Goal: Task Accomplishment & Management: Complete application form

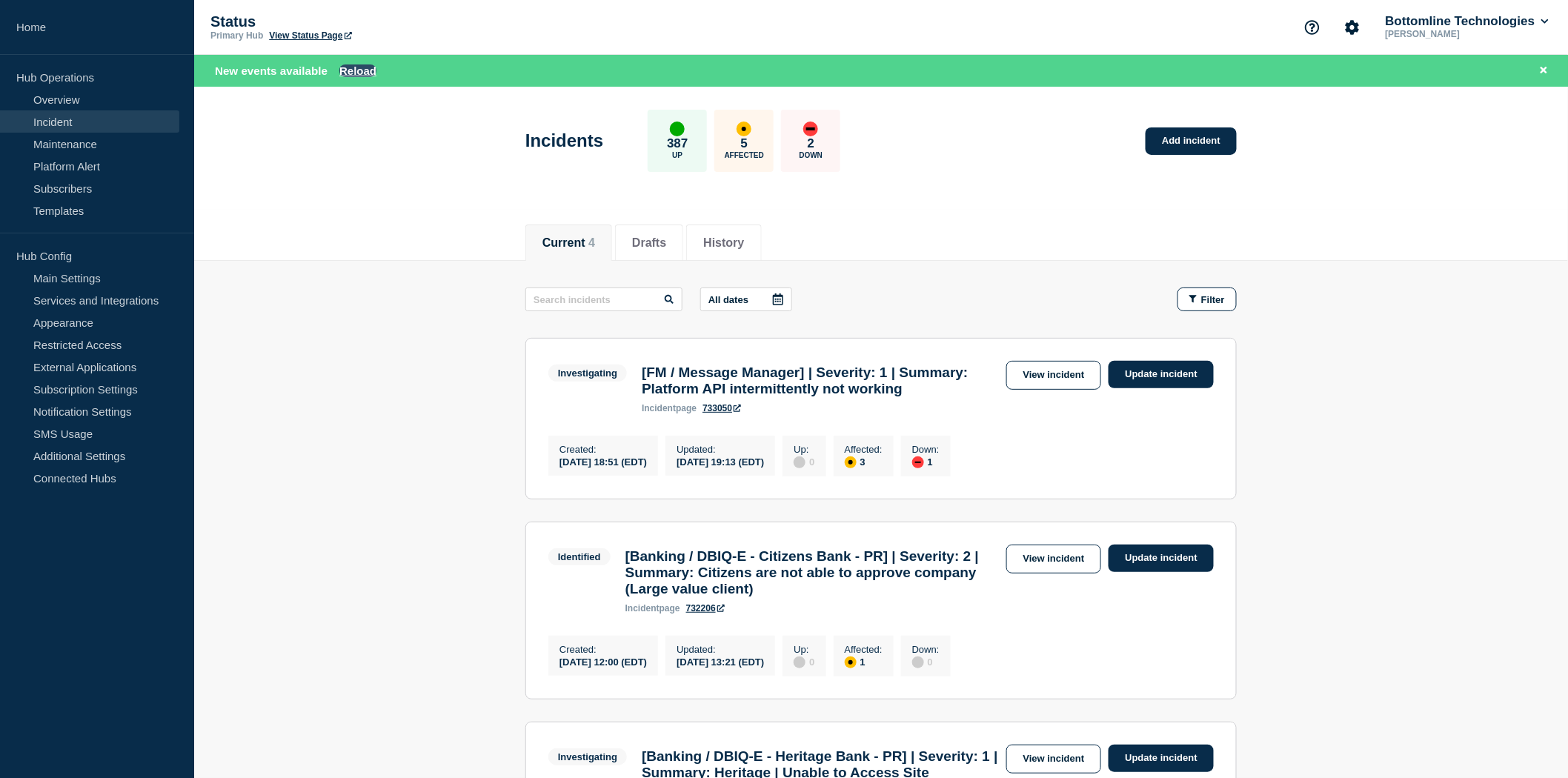
click at [351, 70] on button "Reload" at bounding box center [358, 71] width 37 height 12
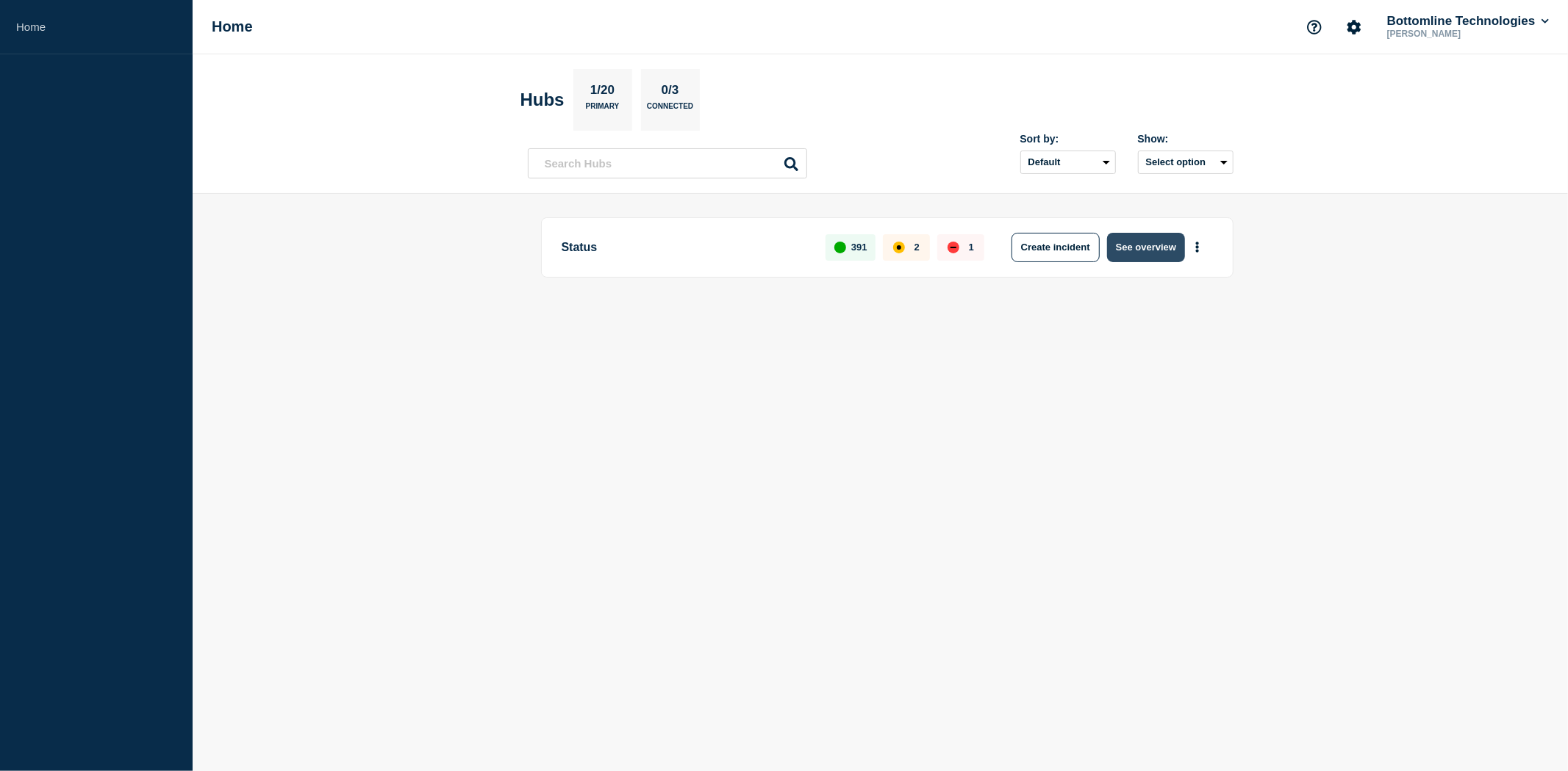
click at [1140, 242] on button "See overview" at bounding box center [1145, 248] width 78 height 29
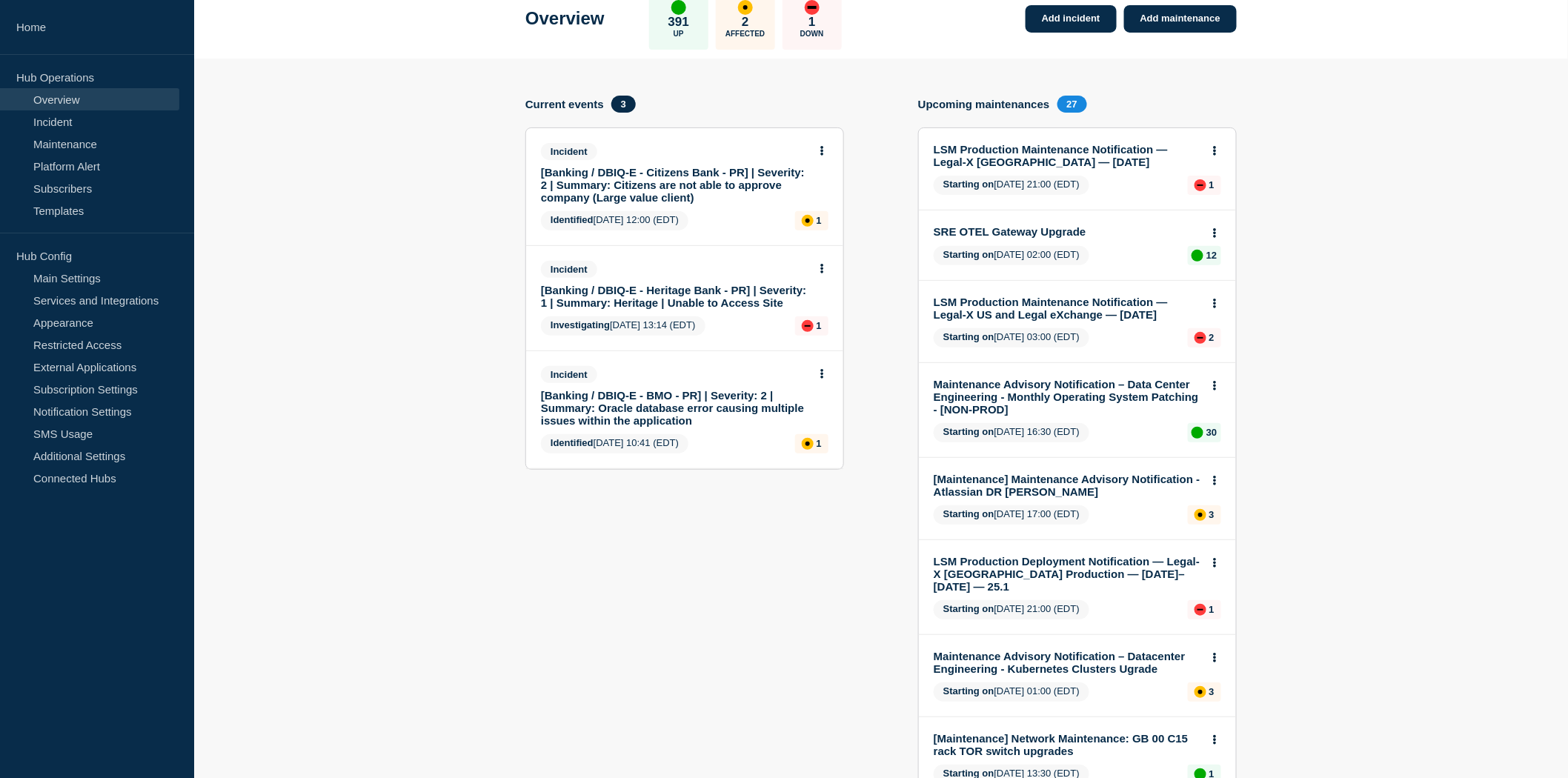
scroll to position [82, 0]
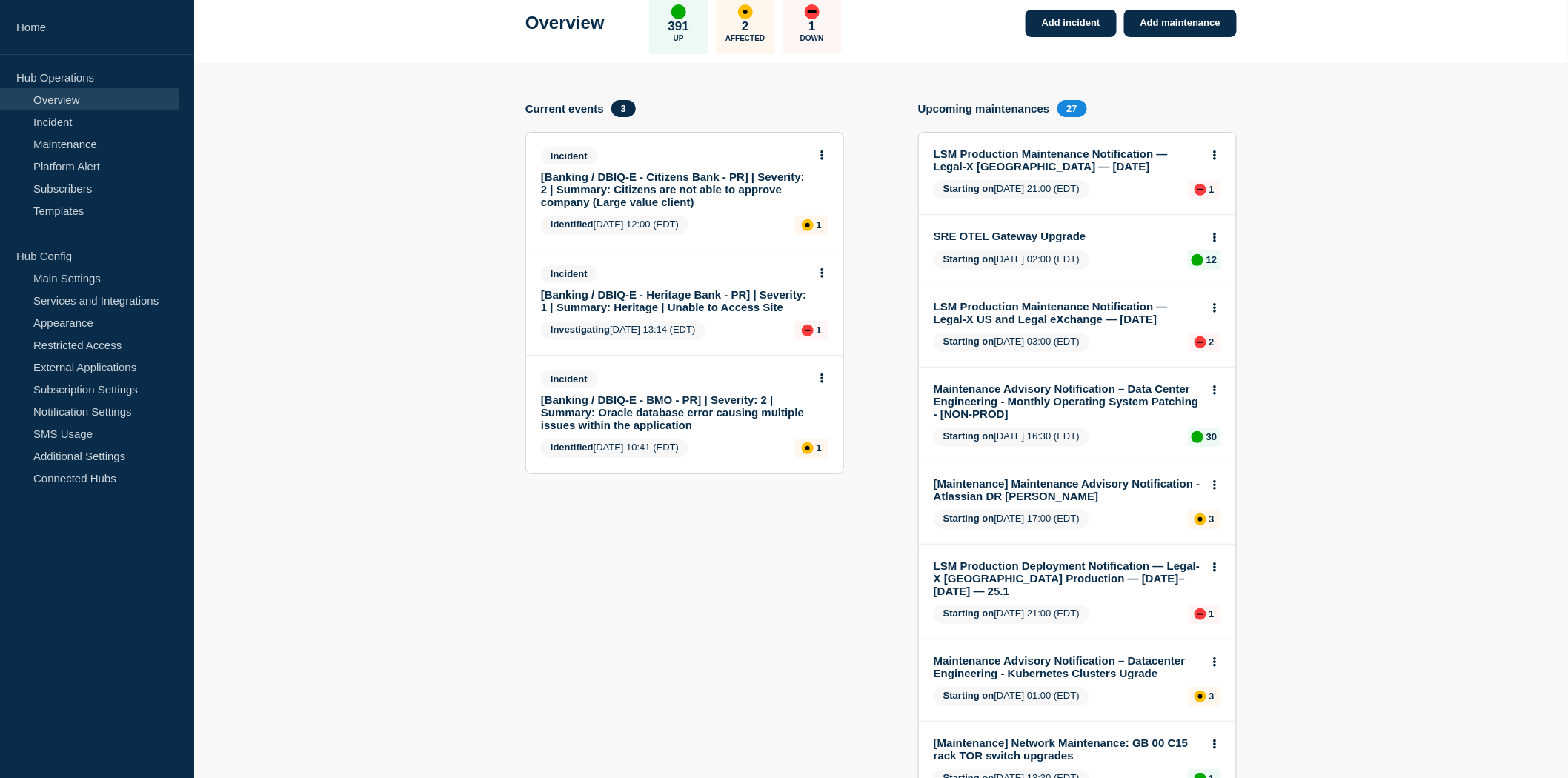
click at [653, 410] on link "[Banking / DBIQ-E - BMO - PR] | Severity: 2 | Summary: Oracle database error ca…" at bounding box center [675, 412] width 268 height 38
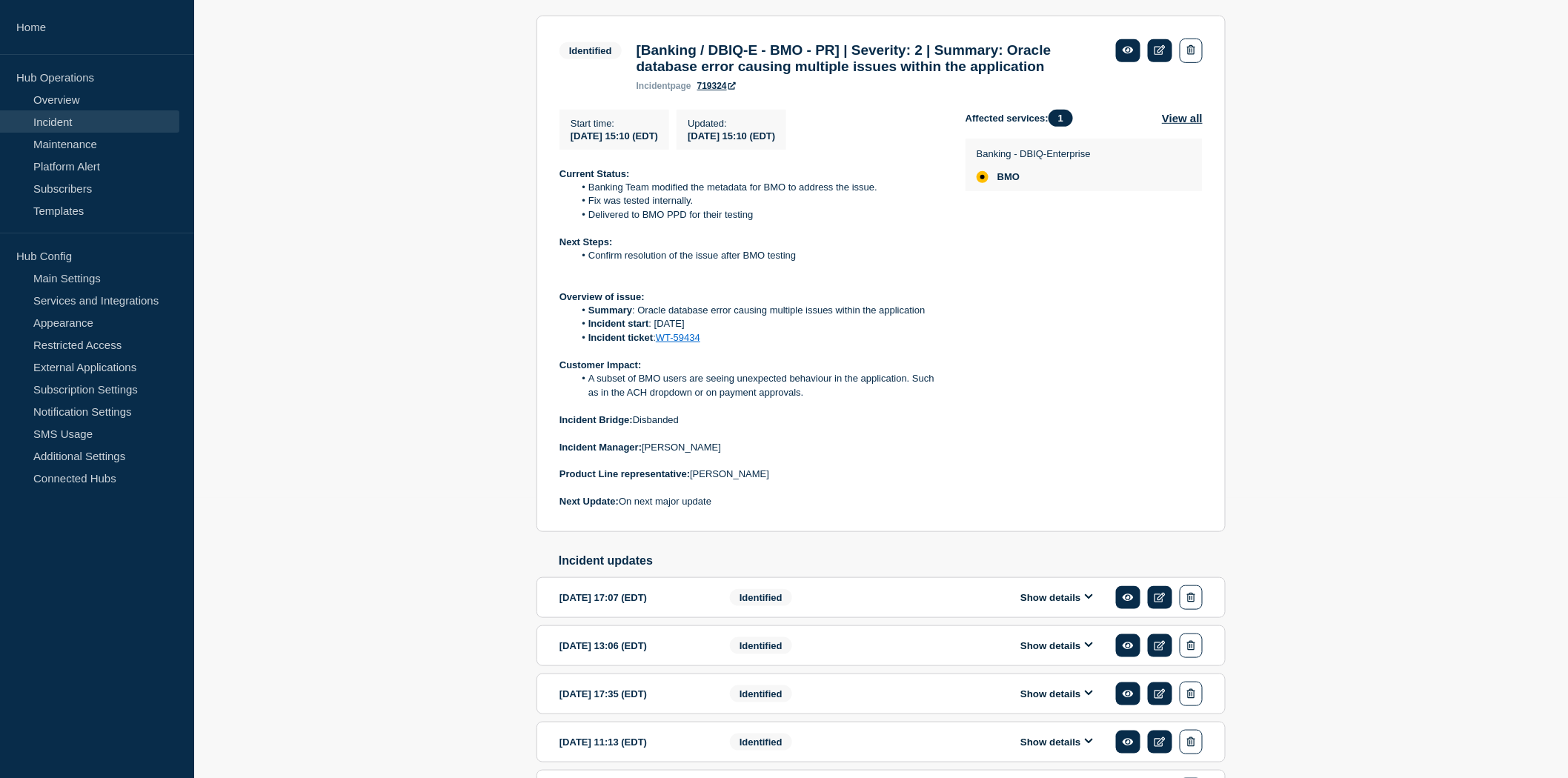
scroll to position [329, 0]
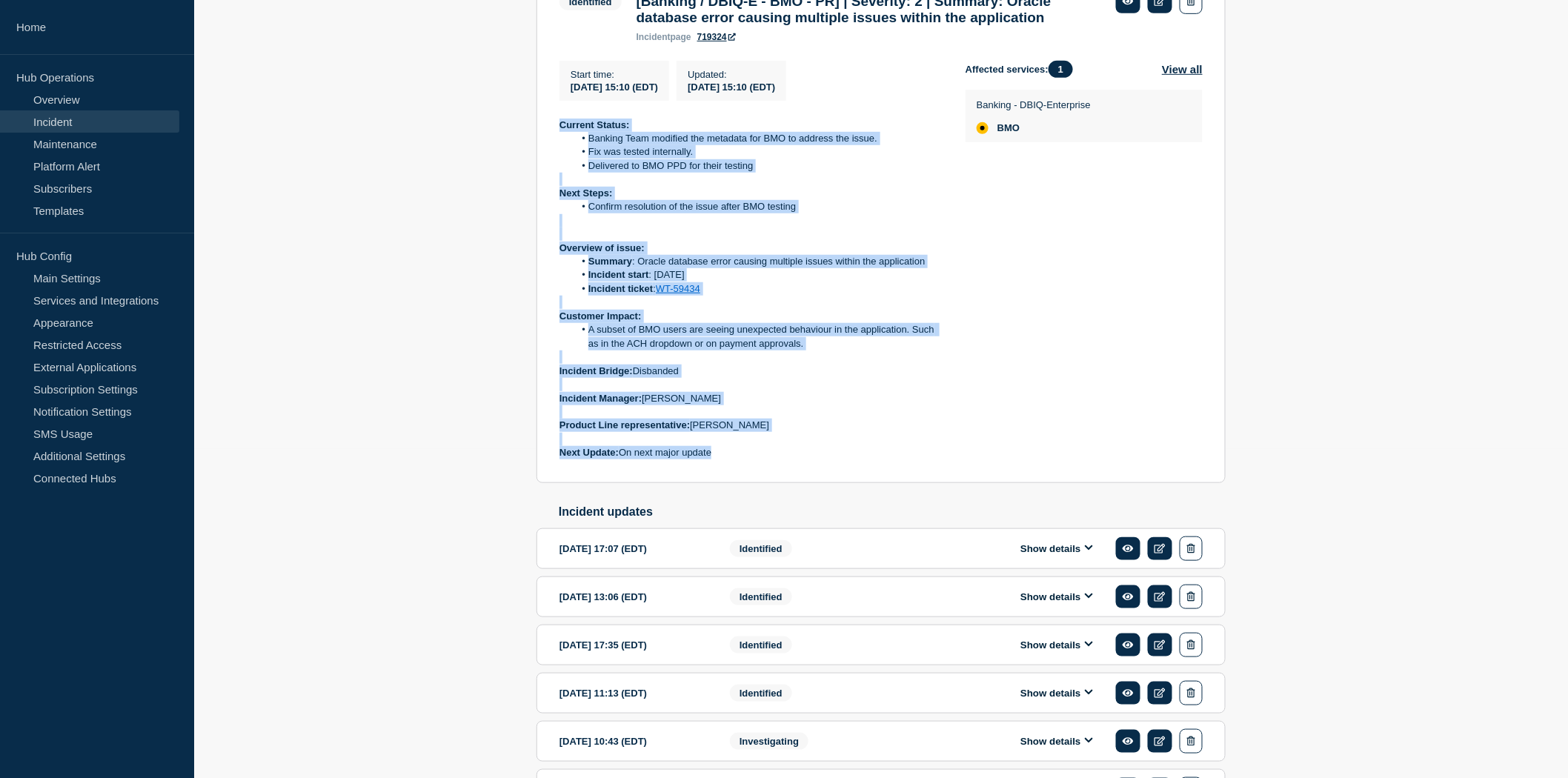
drag, startPoint x: 557, startPoint y: 149, endPoint x: 739, endPoint y: 486, distance: 383.0
click at [739, 483] on section "Identified [Banking / DBIQ-E - BMO - PR] | Severity: 2 | Summary: Oracle databa…" at bounding box center [881, 225] width 689 height 517
click at [739, 460] on p "Next Update: On next major update" at bounding box center [751, 452] width 382 height 13
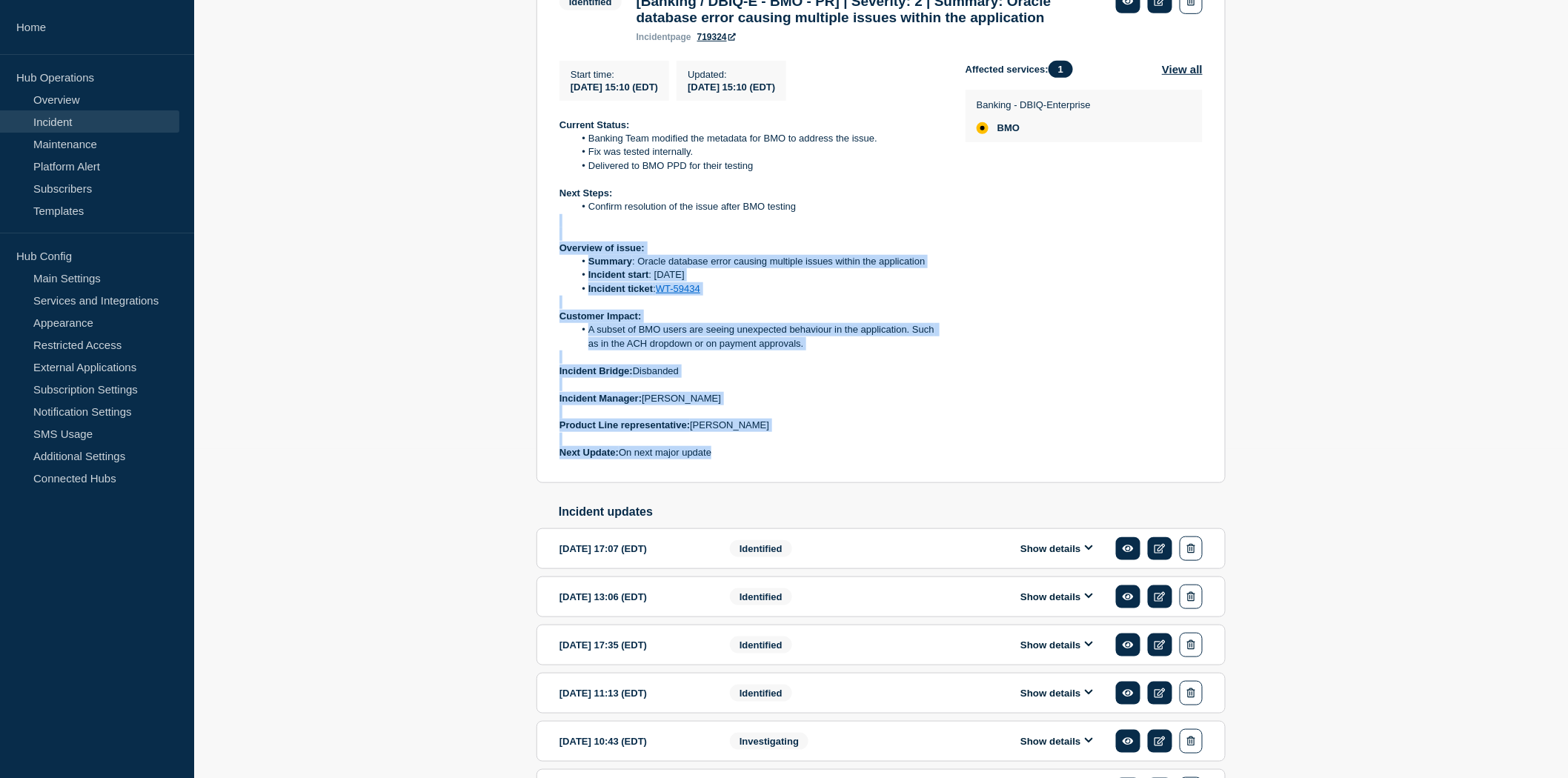
drag, startPoint x: 729, startPoint y: 478, endPoint x: 586, endPoint y: 250, distance: 269.1
click at [586, 250] on div "Current Status: Banking Team modified the metadata for BMO to address the issue…" at bounding box center [751, 289] width 382 height 342
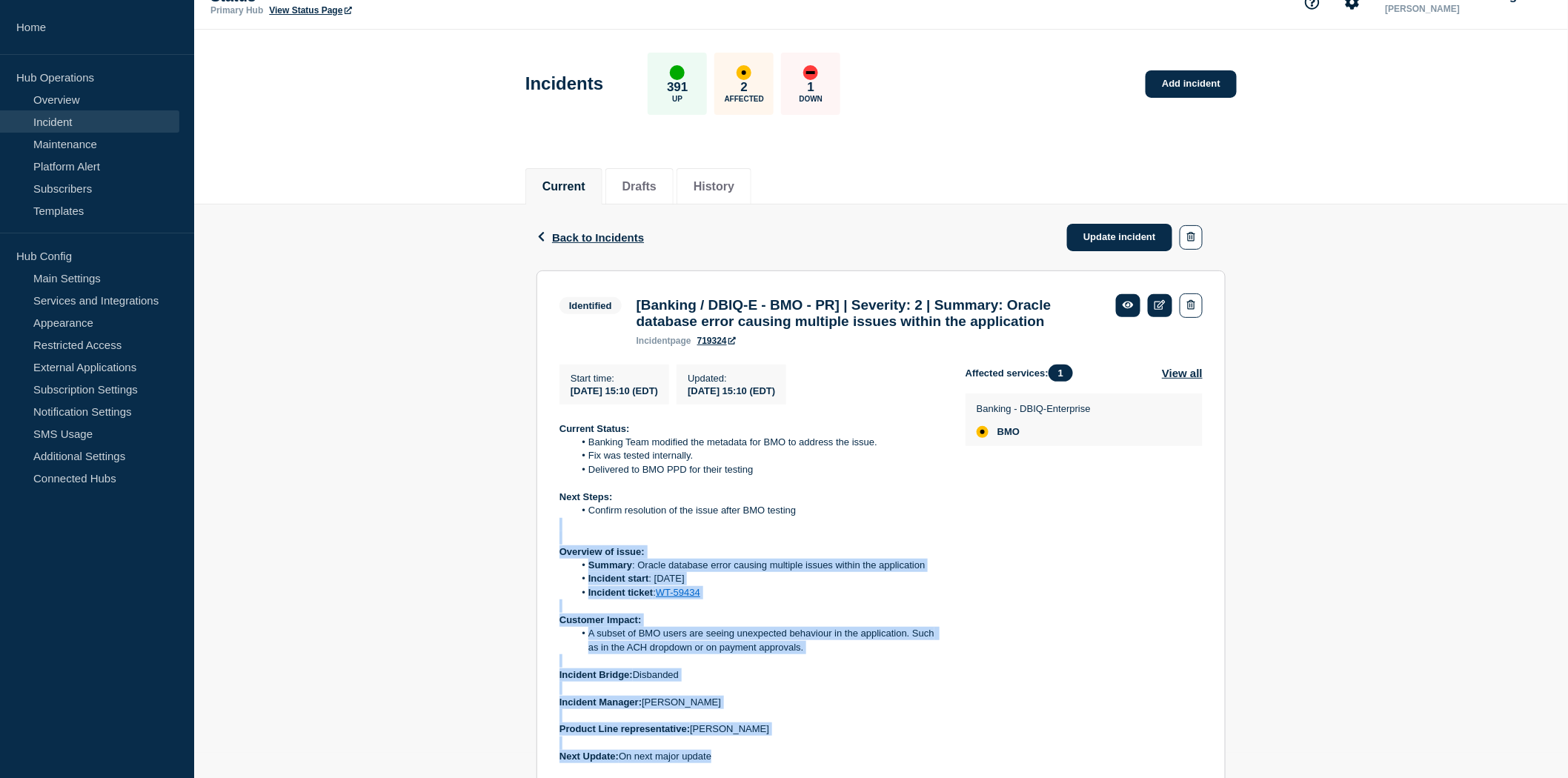
scroll to position [0, 0]
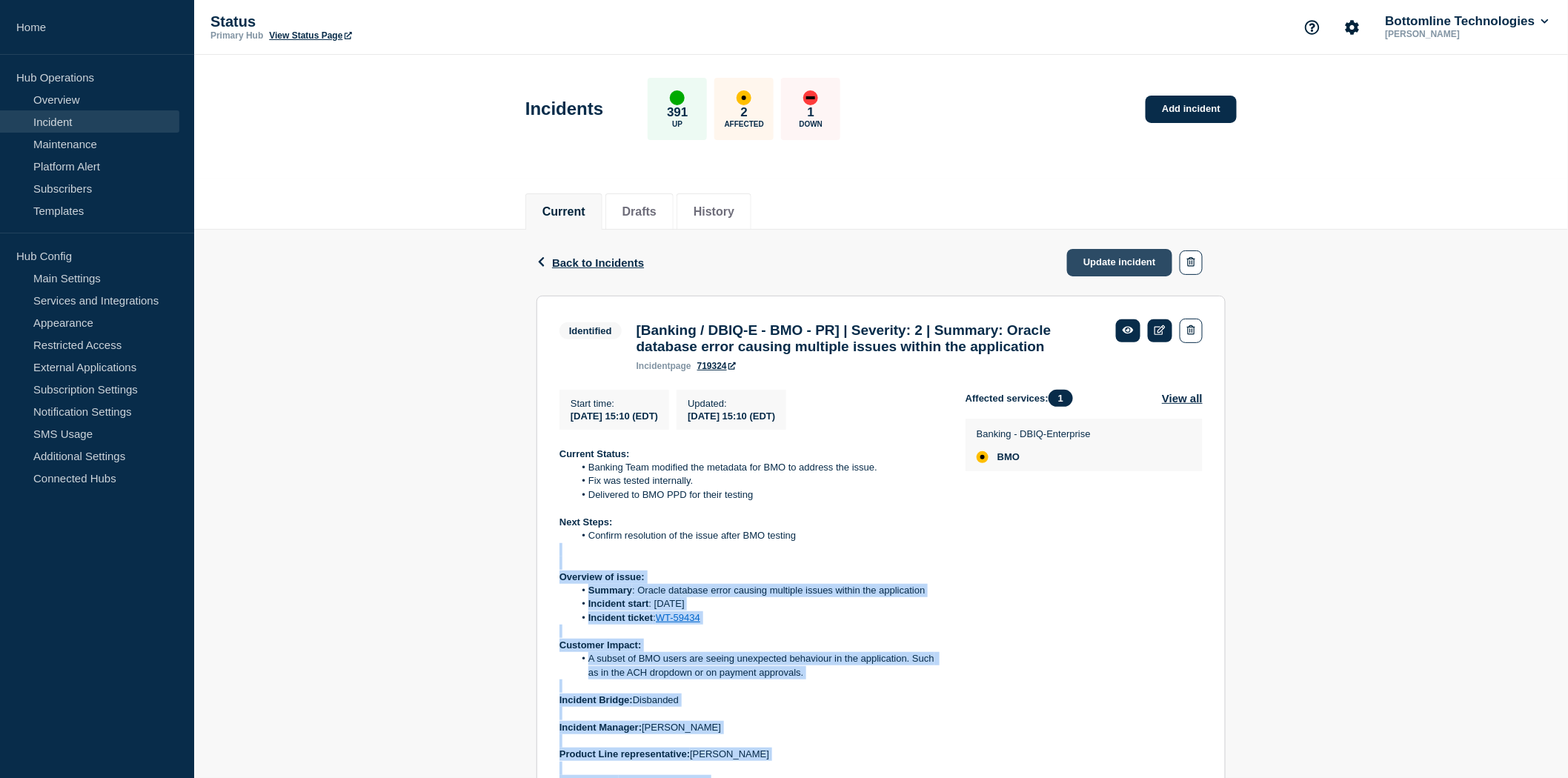
click at [1128, 256] on link "Update incident" at bounding box center [1120, 262] width 105 height 27
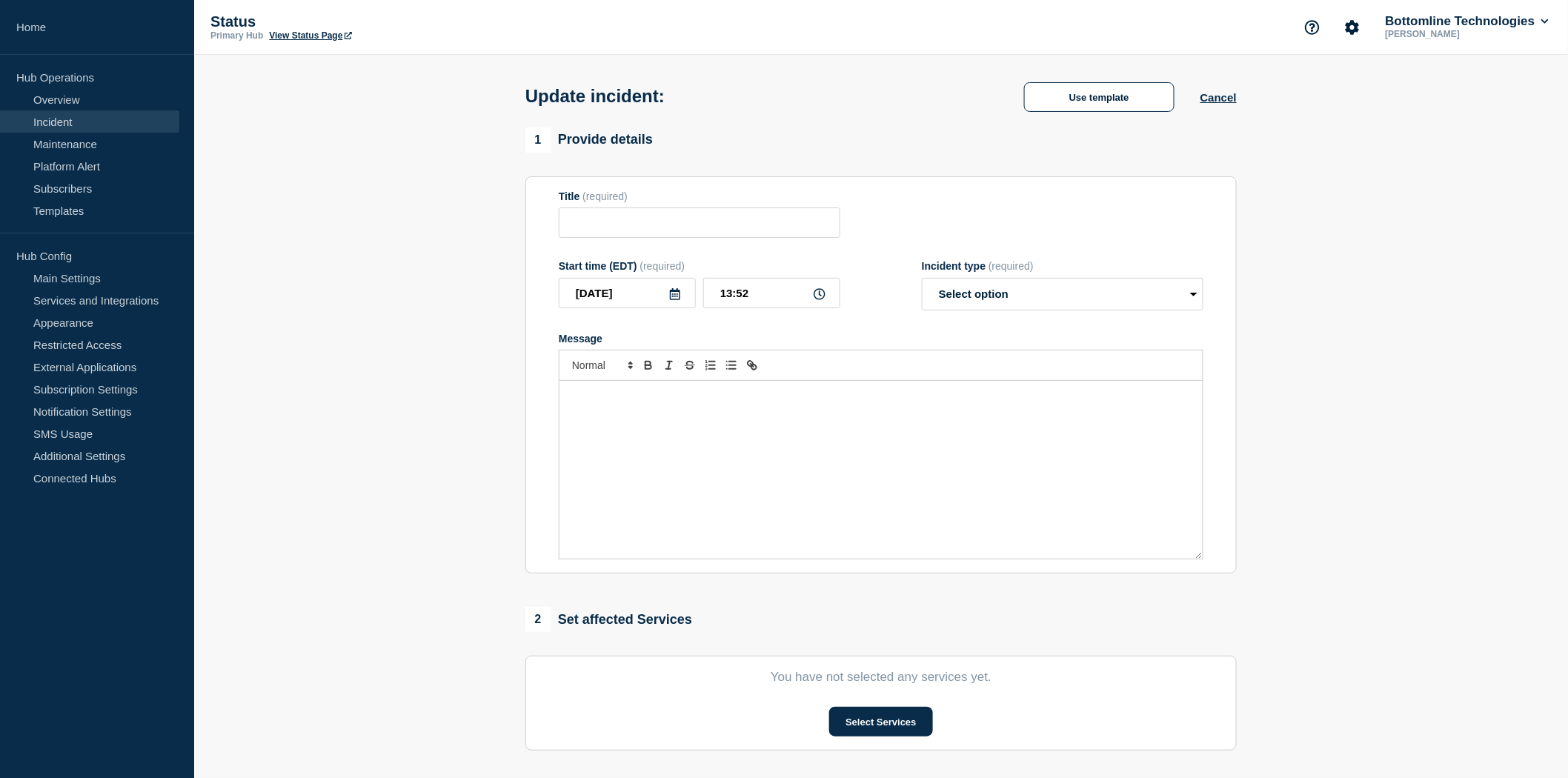
type input "[Banking / DBIQ-E - BMO - PR] | Severity: 2 | Summary: Oracle database error ca…"
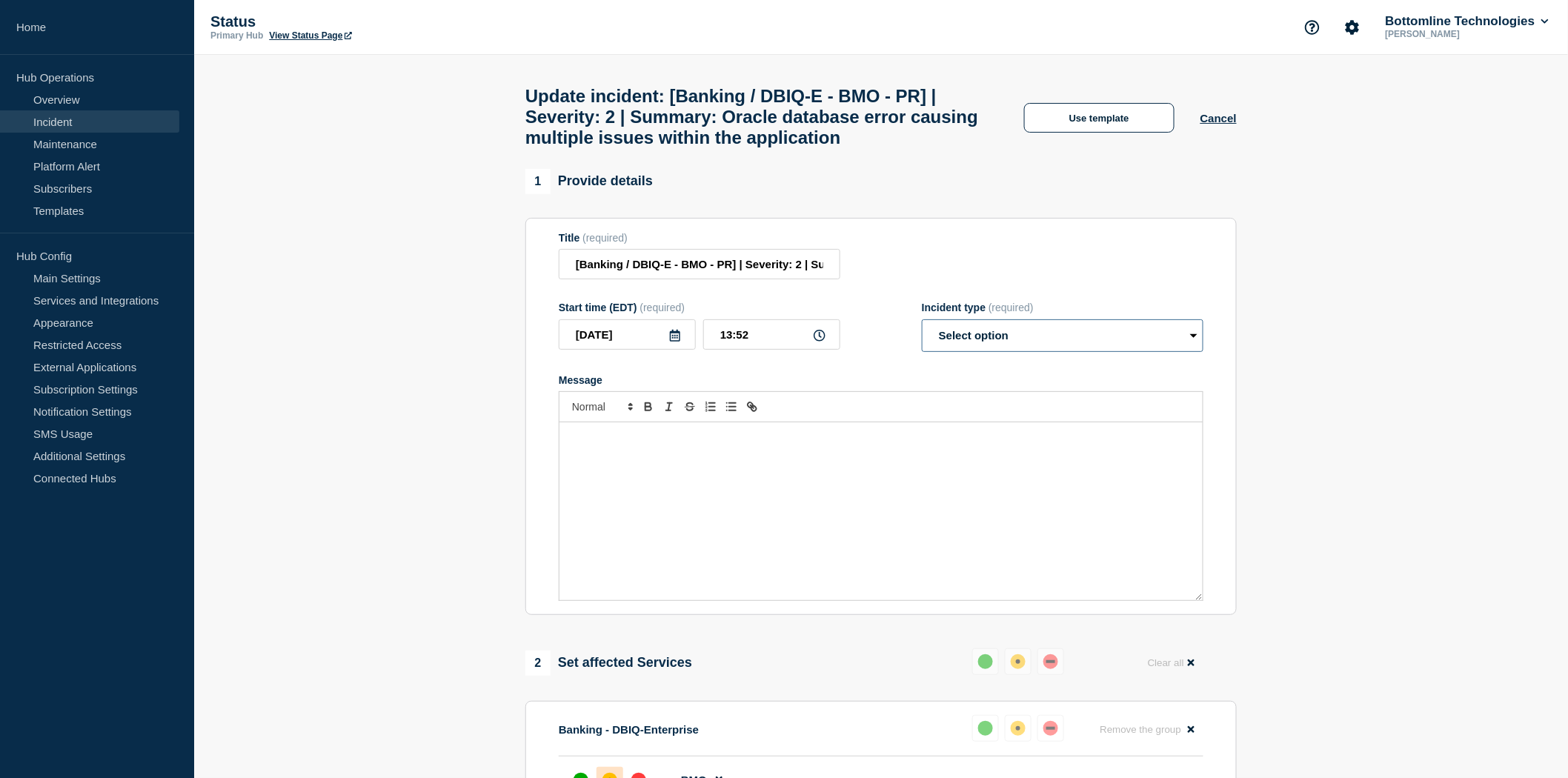
click at [1018, 346] on select "Select option Investigating Identified Monitoring Resolved" at bounding box center [1062, 336] width 281 height 33
select select "resolved"
click at [922, 333] on select "Select option Investigating Identified Monitoring Resolved" at bounding box center [1062, 336] width 281 height 33
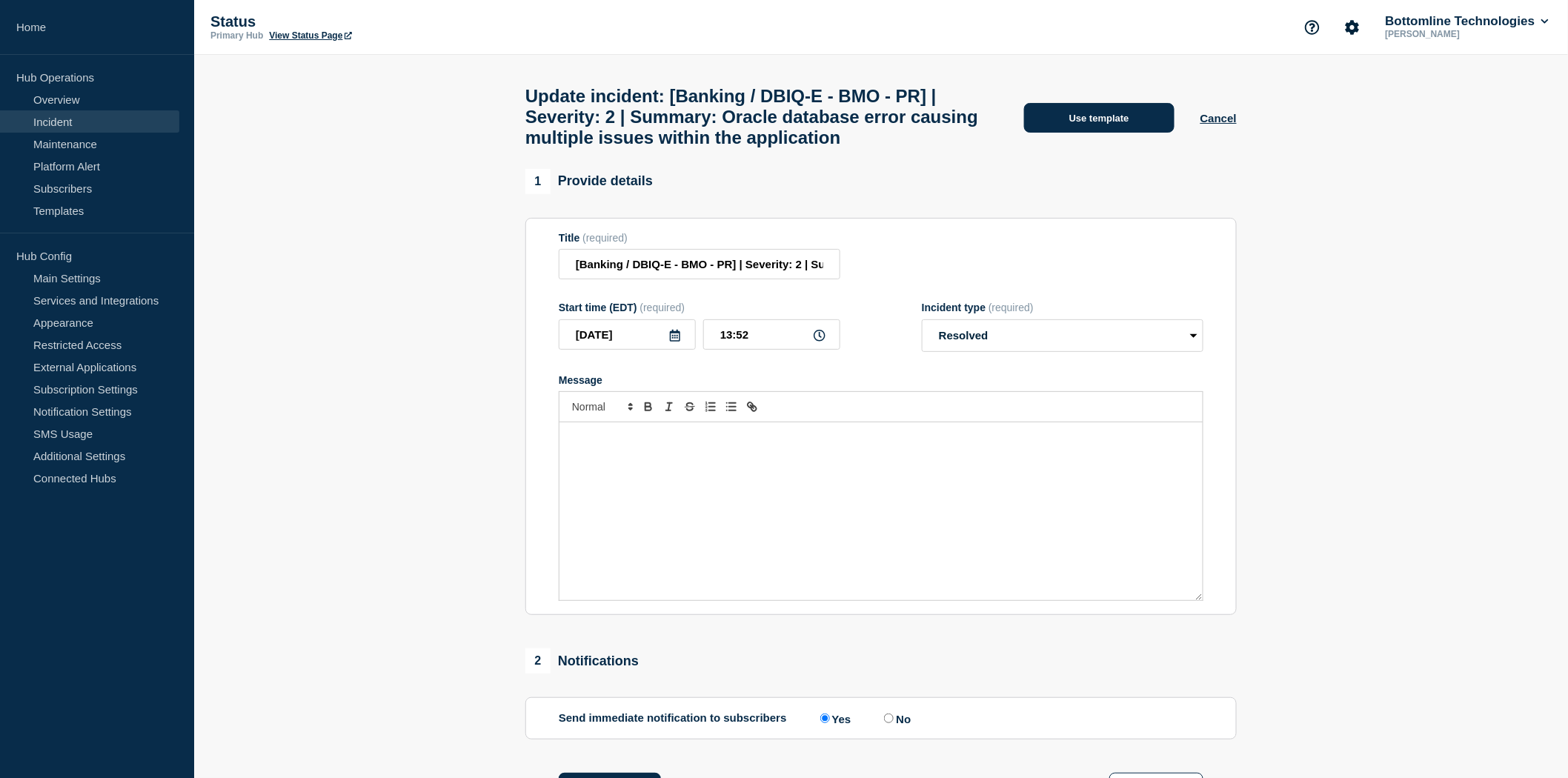
click at [1090, 116] on button "Use template" at bounding box center [1100, 118] width 150 height 29
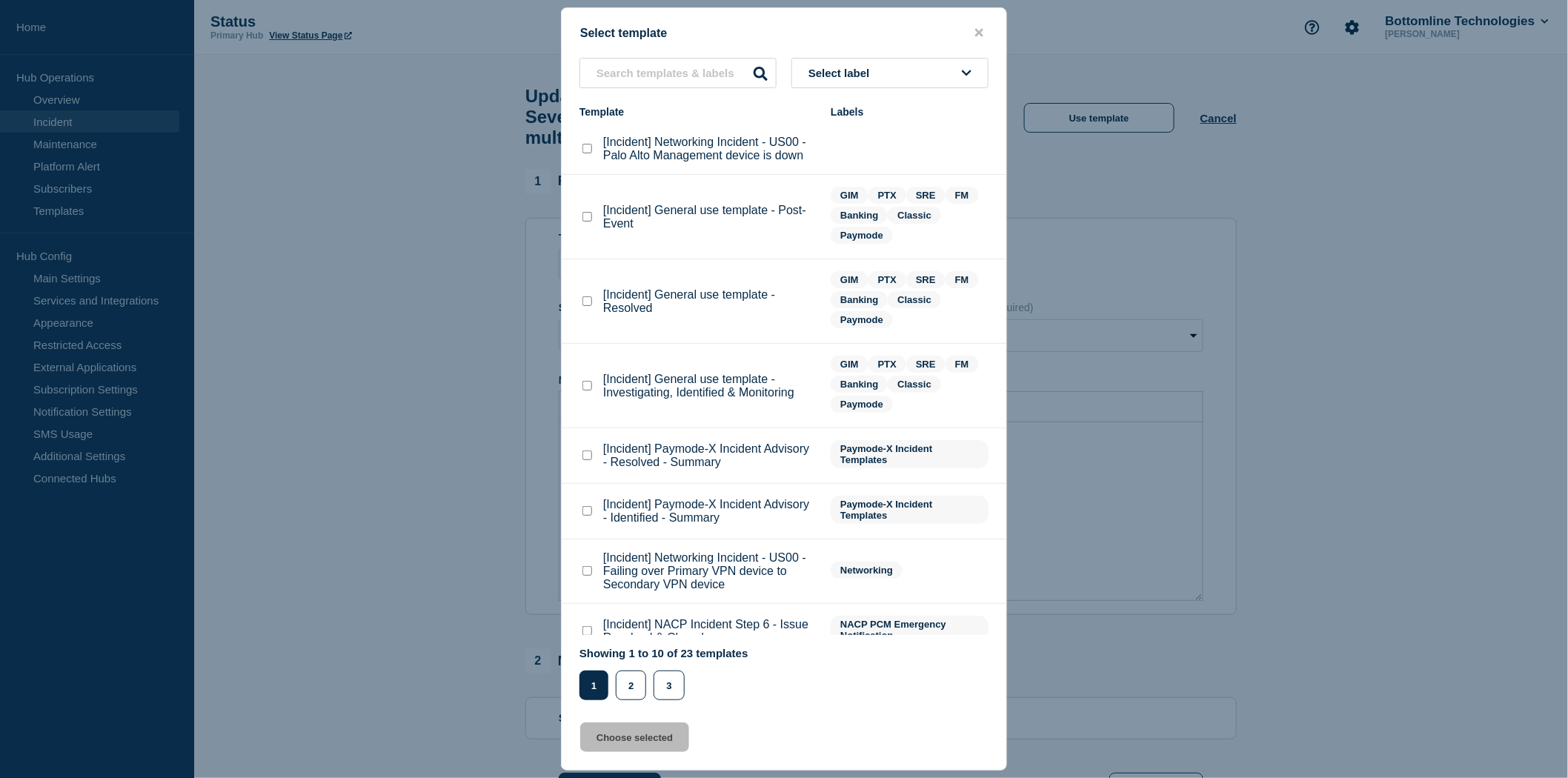
click at [582, 296] on checkbox"] "[Incident] General use template - Resolved checkbox" at bounding box center [587, 301] width 9 height 9
checkbox checkbox"] "true"
click at [633, 737] on button "Choose selected" at bounding box center [634, 738] width 109 height 29
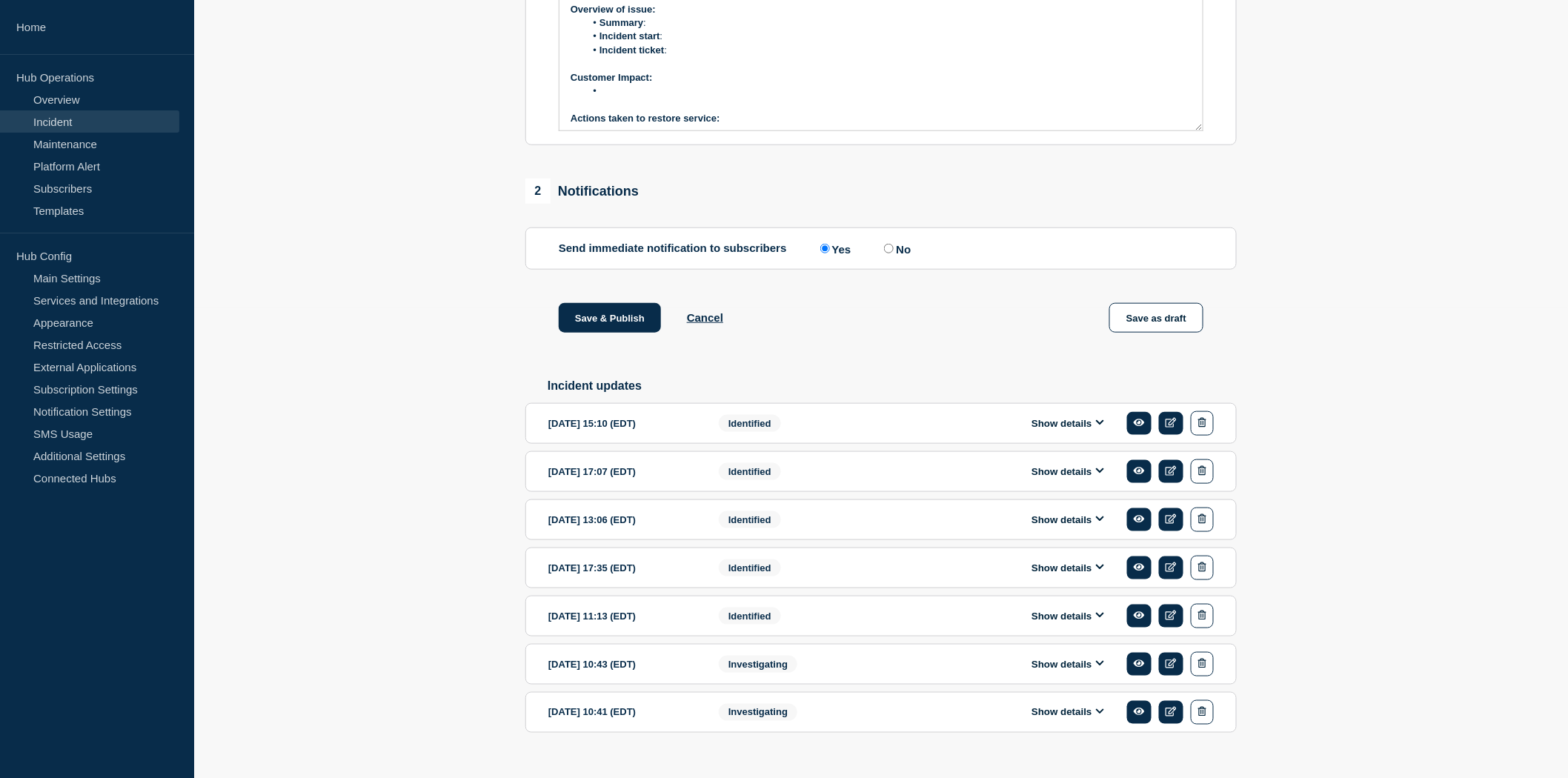
scroll to position [494, 0]
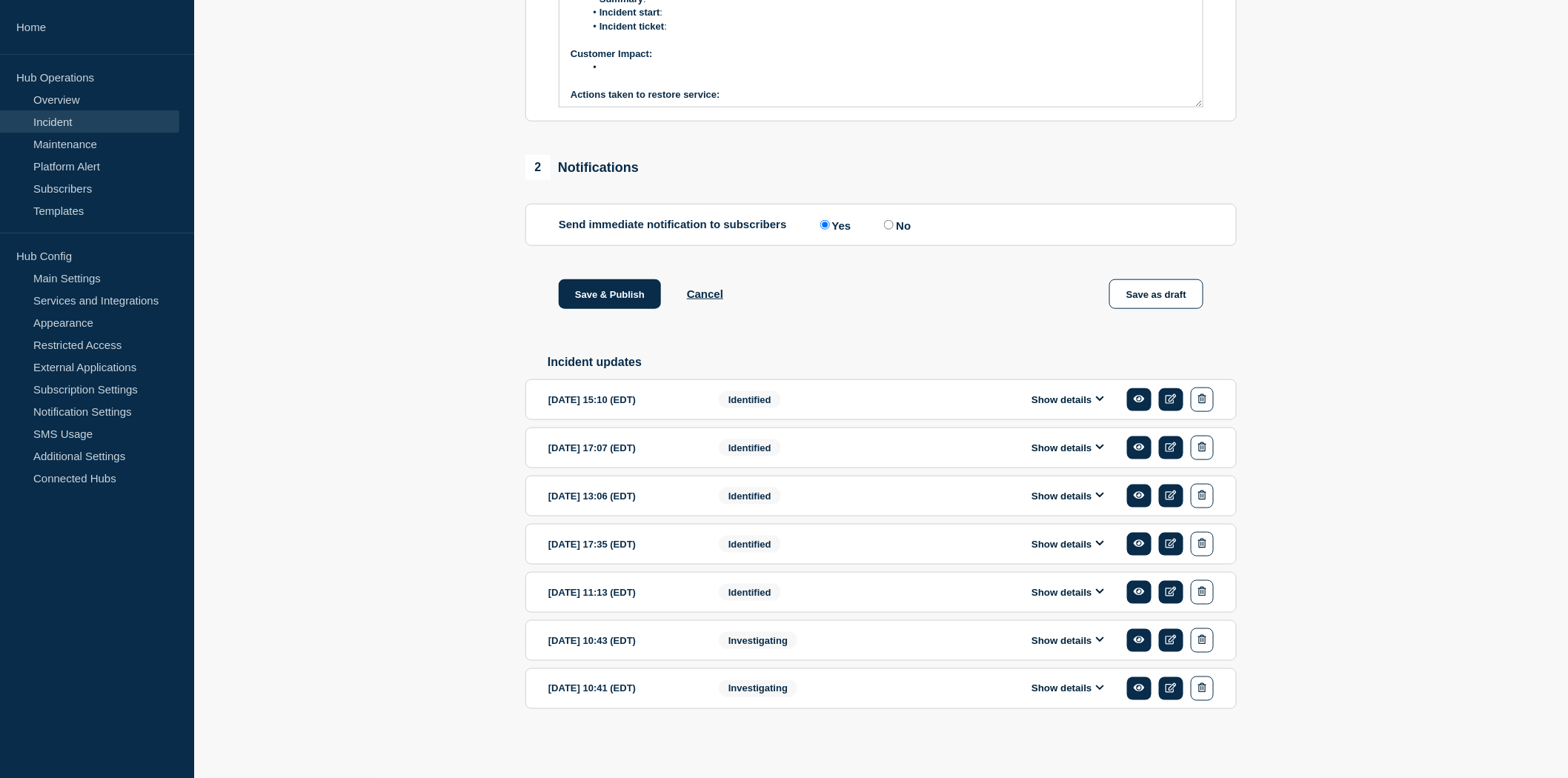
click at [1072, 406] on button "Show details" at bounding box center [1068, 399] width 81 height 12
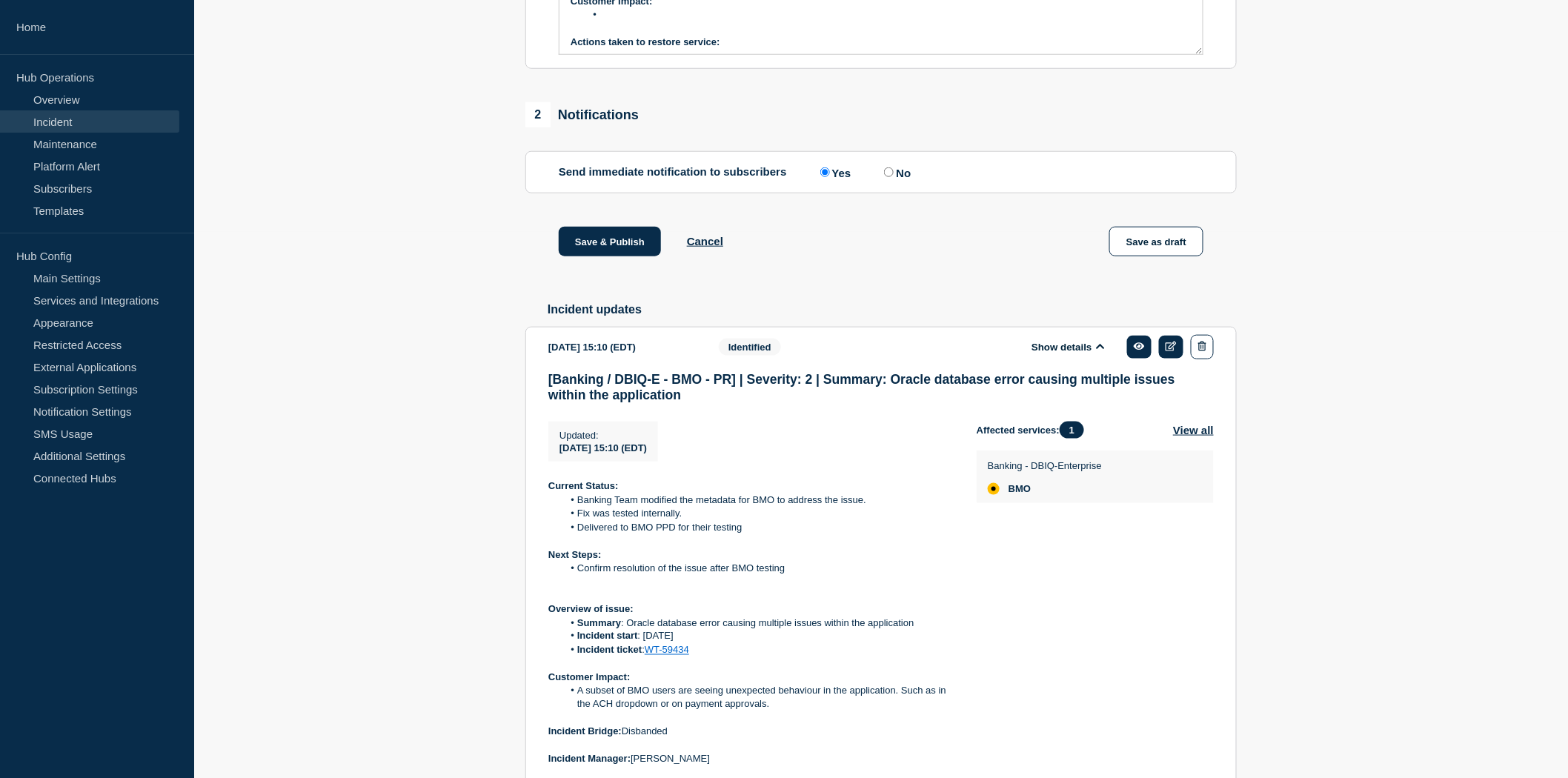
scroll to position [576, 0]
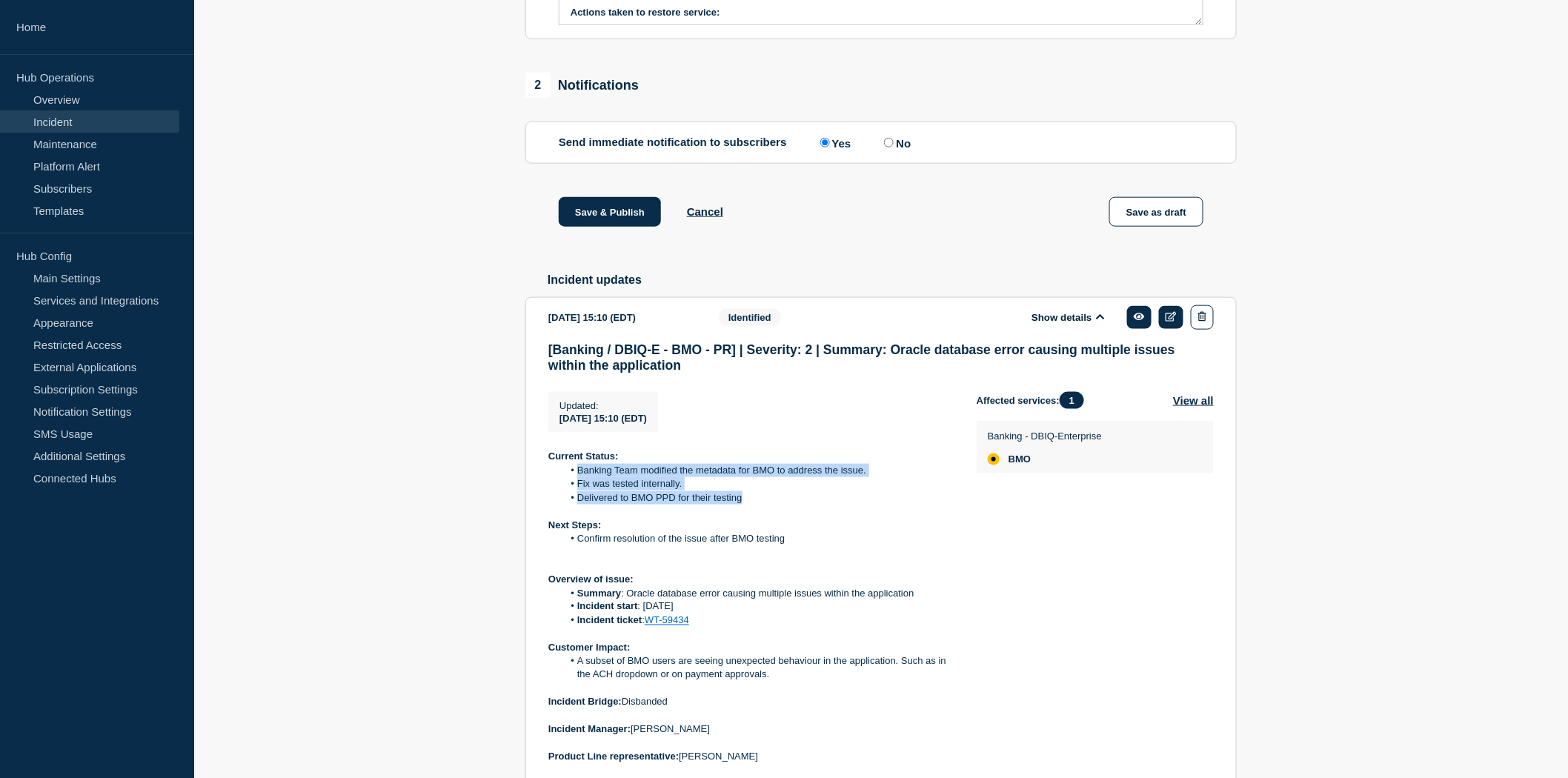
drag, startPoint x: 751, startPoint y: 540, endPoint x: 580, endPoint y: 517, distance: 172.5
click at [580, 505] on ol "Banking Team modified the metadata for BMO to address the issue. Fix was tested…" at bounding box center [751, 484] width 405 height 41
click at [580, 477] on li "Banking Team modified the metadata for BMO to address the issue." at bounding box center [758, 470] width 391 height 13
click at [582, 477] on li "Banking Team modified the metadata for BMO to address the issue." at bounding box center [758, 470] width 391 height 13
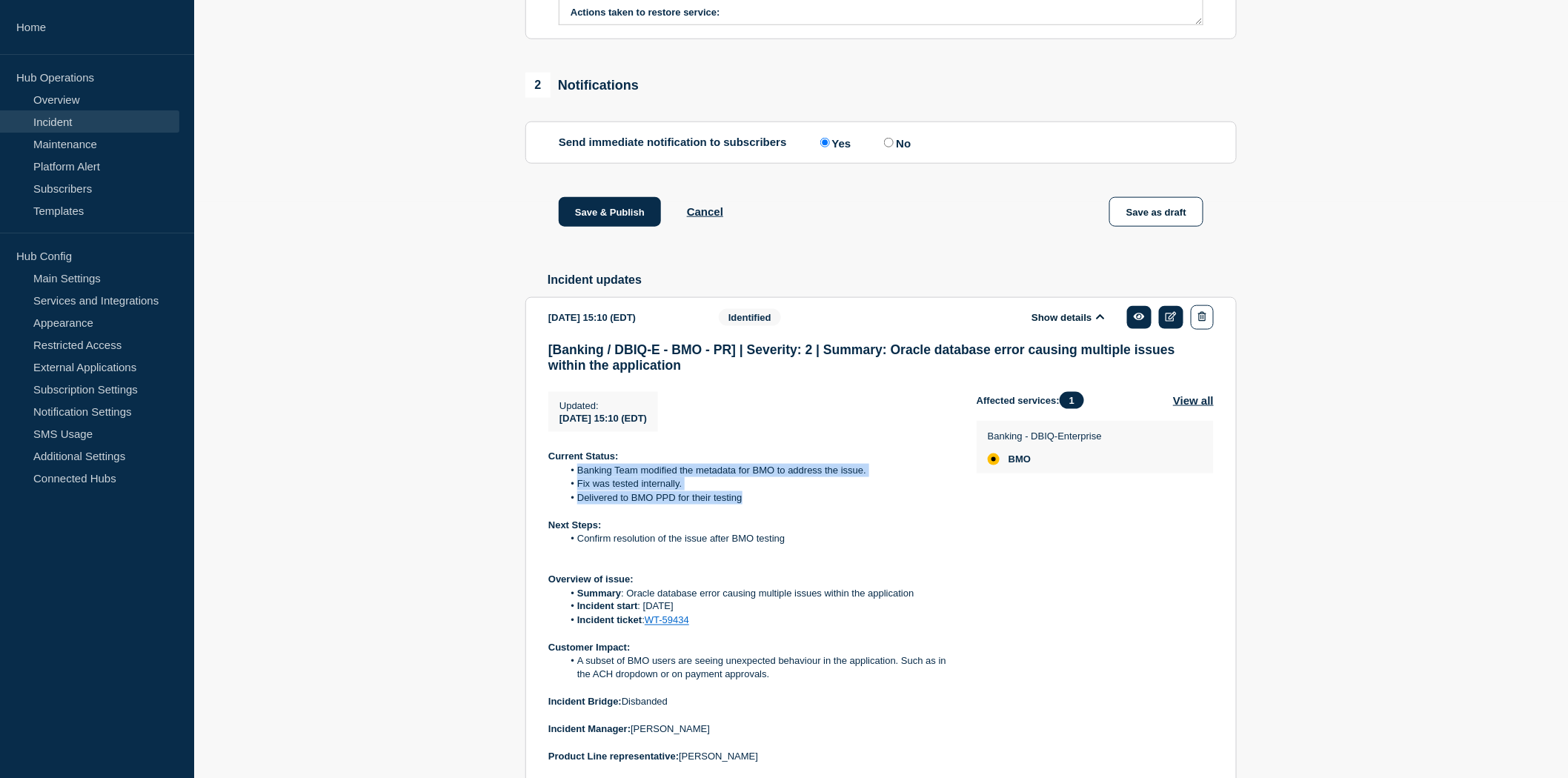
drag, startPoint x: 578, startPoint y: 509, endPoint x: 752, endPoint y: 539, distance: 176.6
click at [752, 505] on ol "Banking Team modified the metadata for BMO to address the issue. Fix was tested…" at bounding box center [751, 484] width 405 height 41
click at [752, 505] on li "Delivered to BMO PPD for their testing" at bounding box center [758, 498] width 391 height 13
copy ol "Banking Team modified the metadata for BMO to address the issue. Fix was tested…"
drag, startPoint x: 752, startPoint y: 541, endPoint x: 576, endPoint y: 512, distance: 178.4
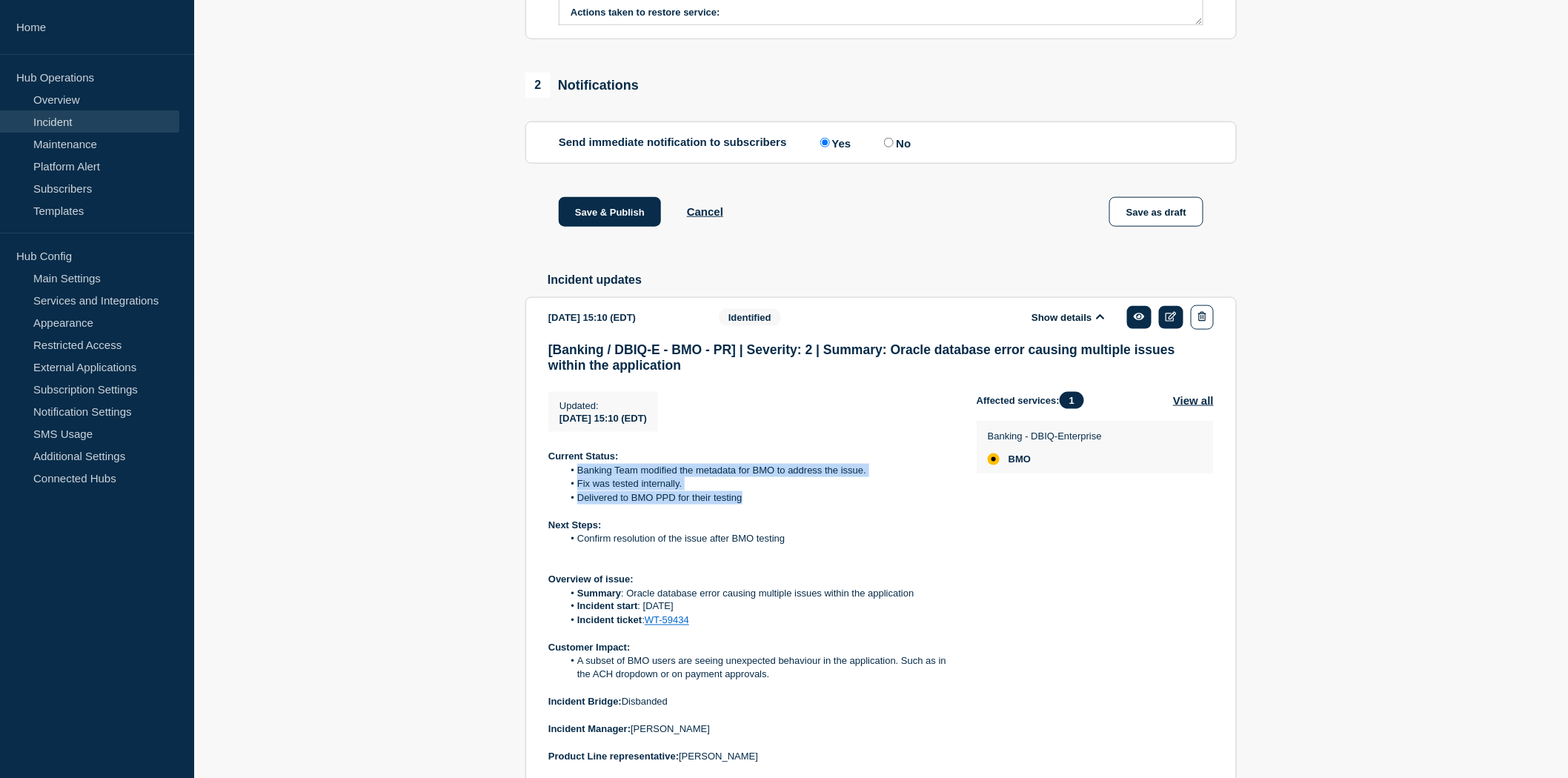
click at [576, 505] on ol "Banking Team modified the metadata for BMO to address the issue. Fix was tested…" at bounding box center [751, 484] width 405 height 41
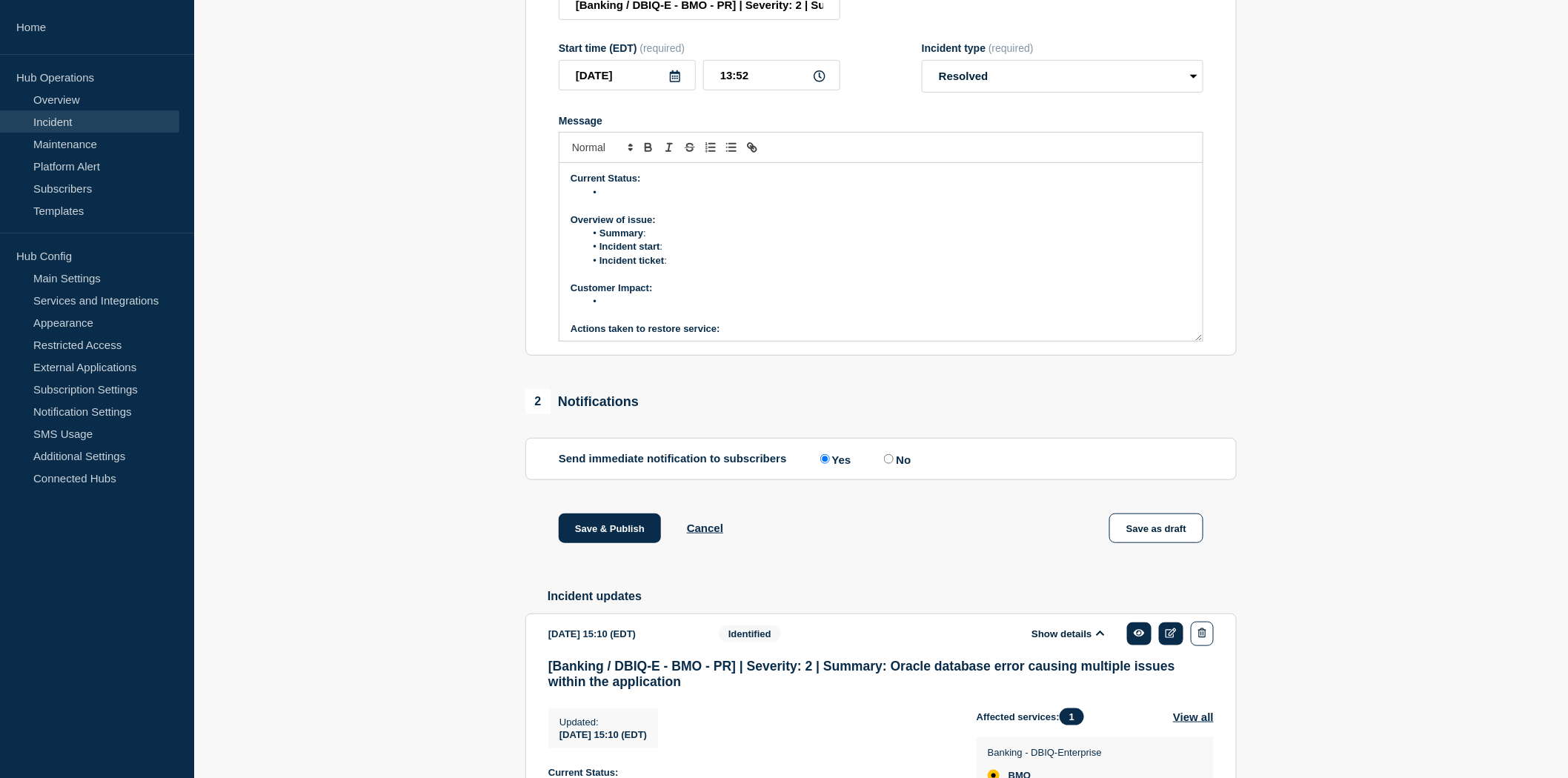
scroll to position [164, 0]
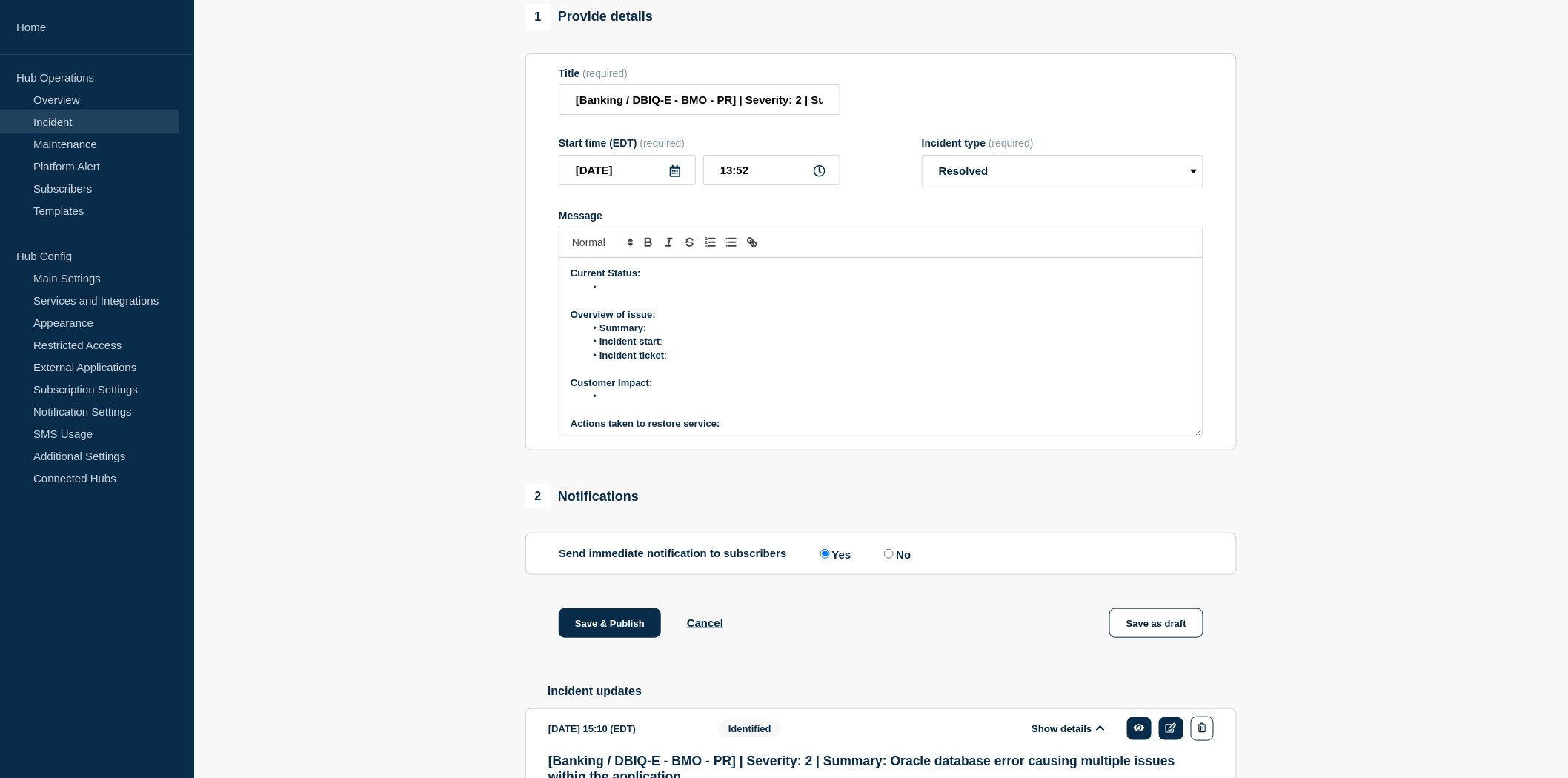
click at [612, 294] on li "Message" at bounding box center [889, 287] width 607 height 13
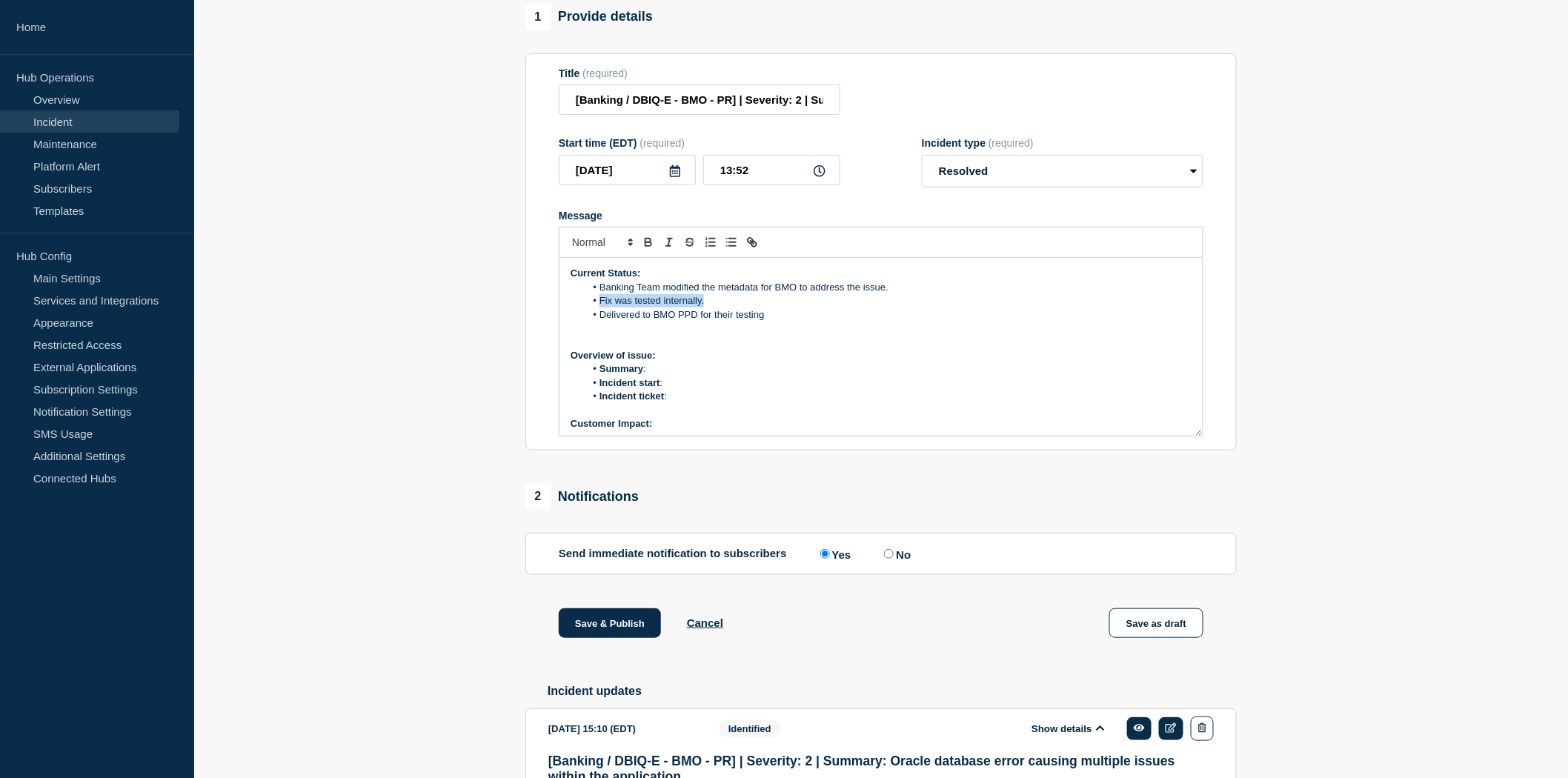
drag, startPoint x: 720, startPoint y: 337, endPoint x: 597, endPoint y: 334, distance: 123.0
click at [597, 308] on li "Fix was tested internally." at bounding box center [889, 300] width 607 height 13
click at [634, 322] on ol "Banking Team modified the metadata for BMO to address the issue. Fix was tested…" at bounding box center [881, 301] width 621 height 41
click at [634, 308] on li "Fix was tested internally." at bounding box center [889, 300] width 607 height 13
drag, startPoint x: 635, startPoint y: 337, endPoint x: 720, endPoint y: 343, distance: 85.2
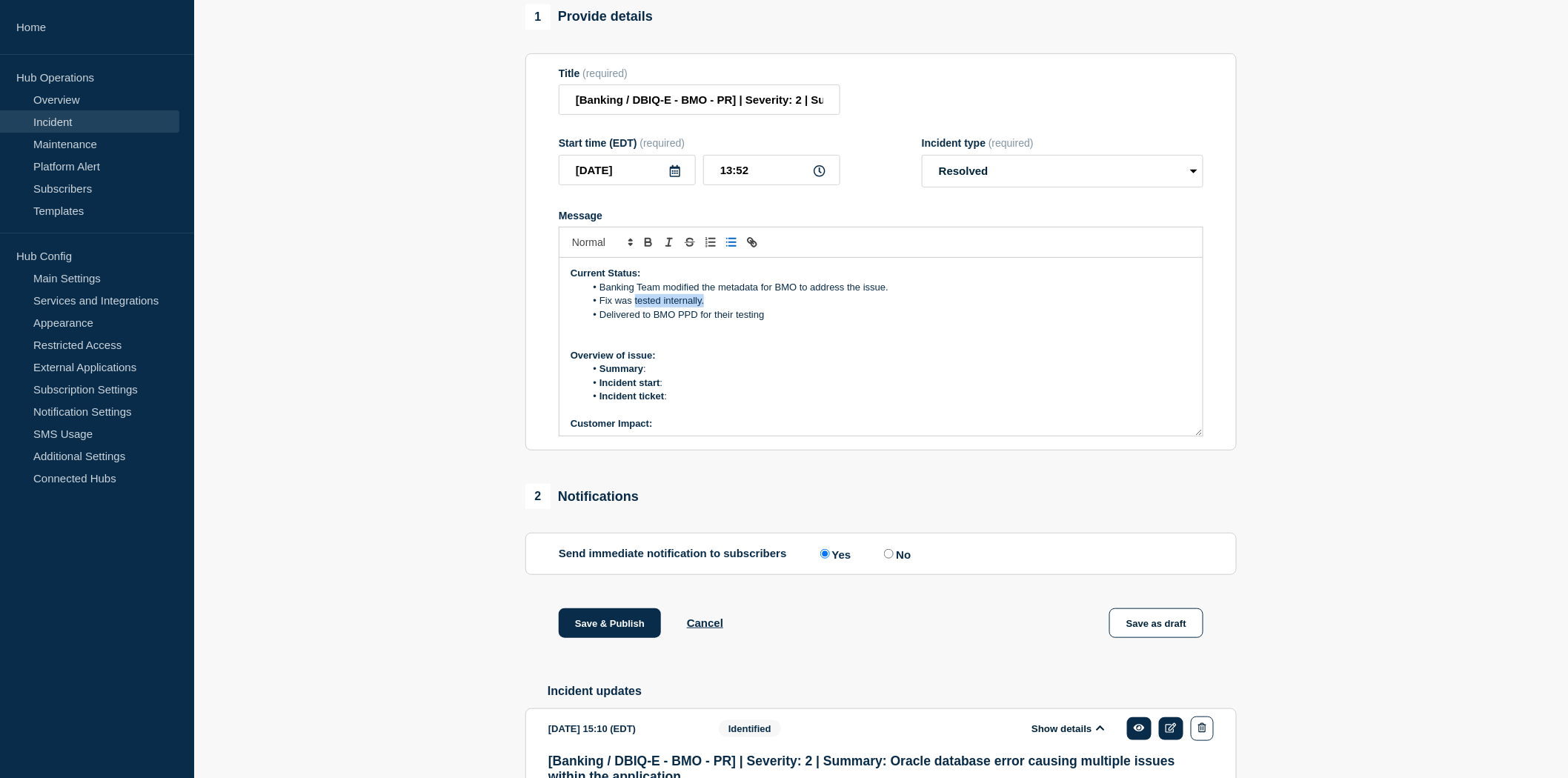
click at [720, 308] on li "Fix was tested internally." at bounding box center [889, 300] width 607 height 13
click at [709, 308] on li "Fix was delivered to BMO PPD for their testing" at bounding box center [889, 300] width 607 height 13
click at [728, 308] on li "Fix was delivered to BMO PPD for their testing" at bounding box center [889, 300] width 607 height 13
click at [737, 308] on li "Fix was delivered to BMO ProdD for their testing" at bounding box center [889, 300] width 607 height 13
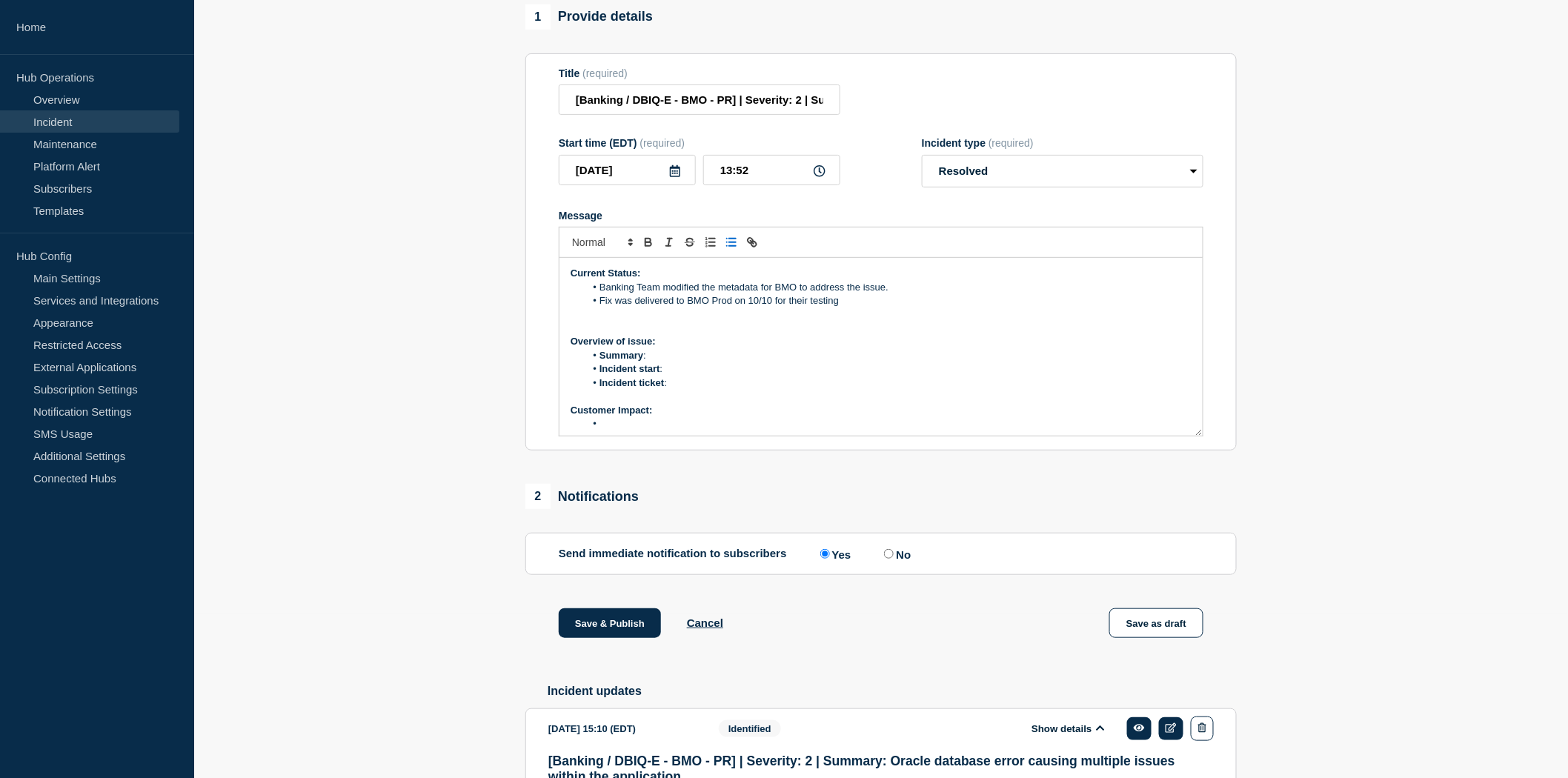
click at [839, 308] on li "Fix was delivered to BMO Prod on 10/10 for their testing" at bounding box center [889, 300] width 607 height 13
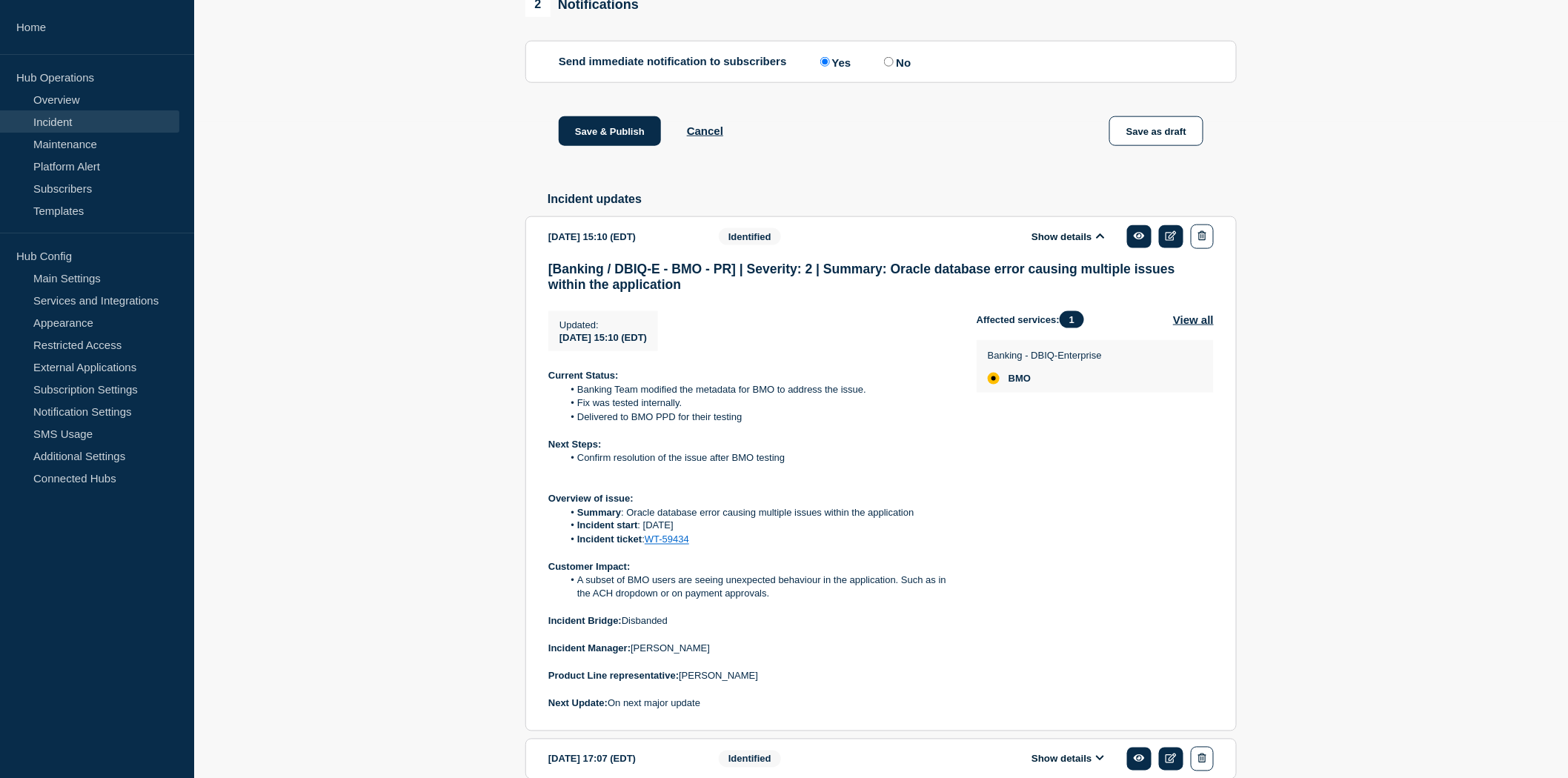
scroll to position [659, 0]
drag, startPoint x: 705, startPoint y: 583, endPoint x: 574, endPoint y: 552, distance: 134.6
click at [574, 545] on ol "Summary : Oracle database error causing multiple issues within the application …" at bounding box center [751, 525] width 405 height 41
click at [577, 518] on span at bounding box center [577, 511] width 0 height 13
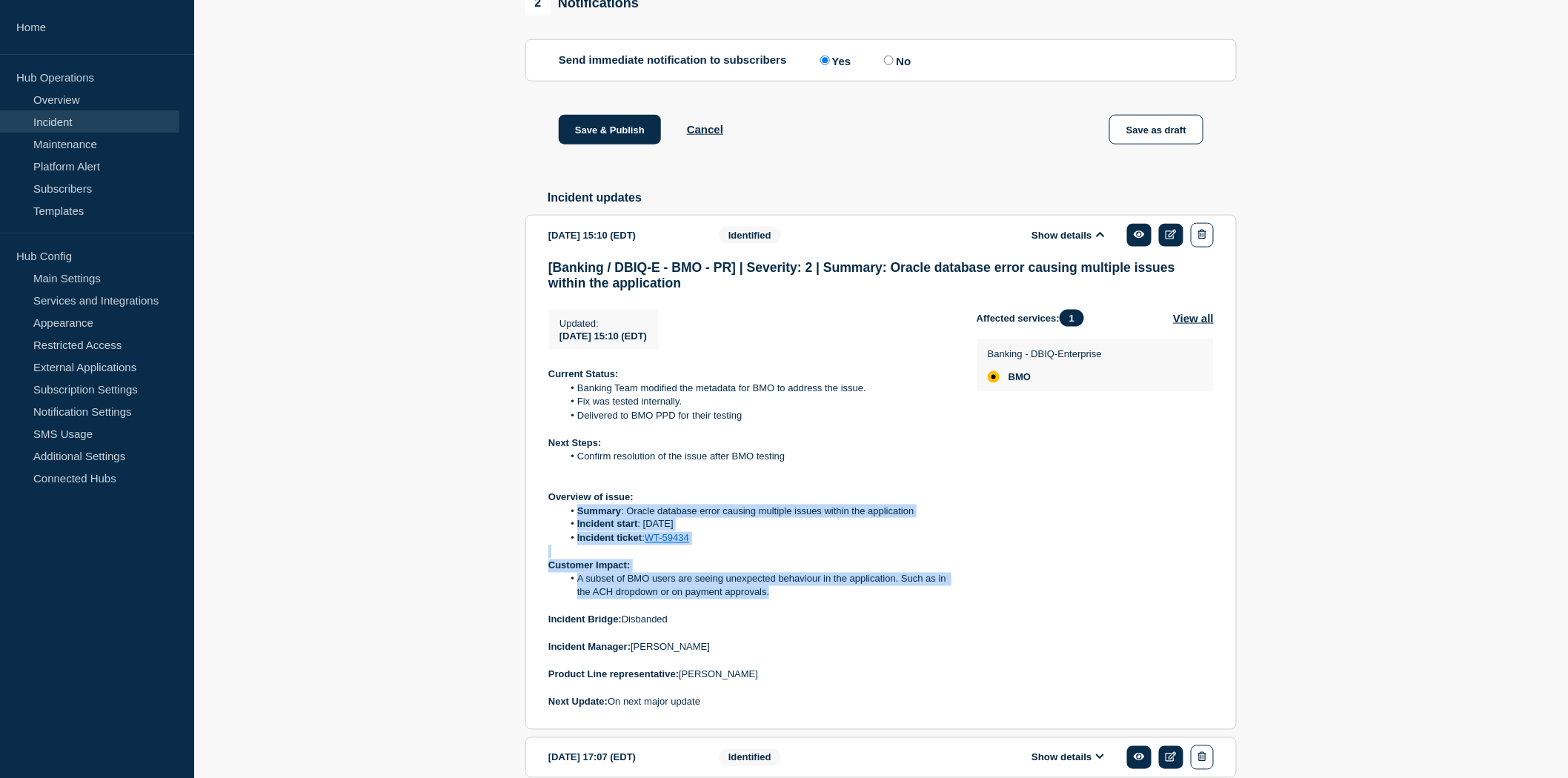
copy div "Summary : Oracle database error causing multiple issues within the application …"
drag, startPoint x: 579, startPoint y: 552, endPoint x: 782, endPoint y: 535, distance: 203.7
click at [795, 617] on div "Current Status: Banking Team modified the metadata for BMO to address the issue…" at bounding box center [751, 538] width 405 height 342
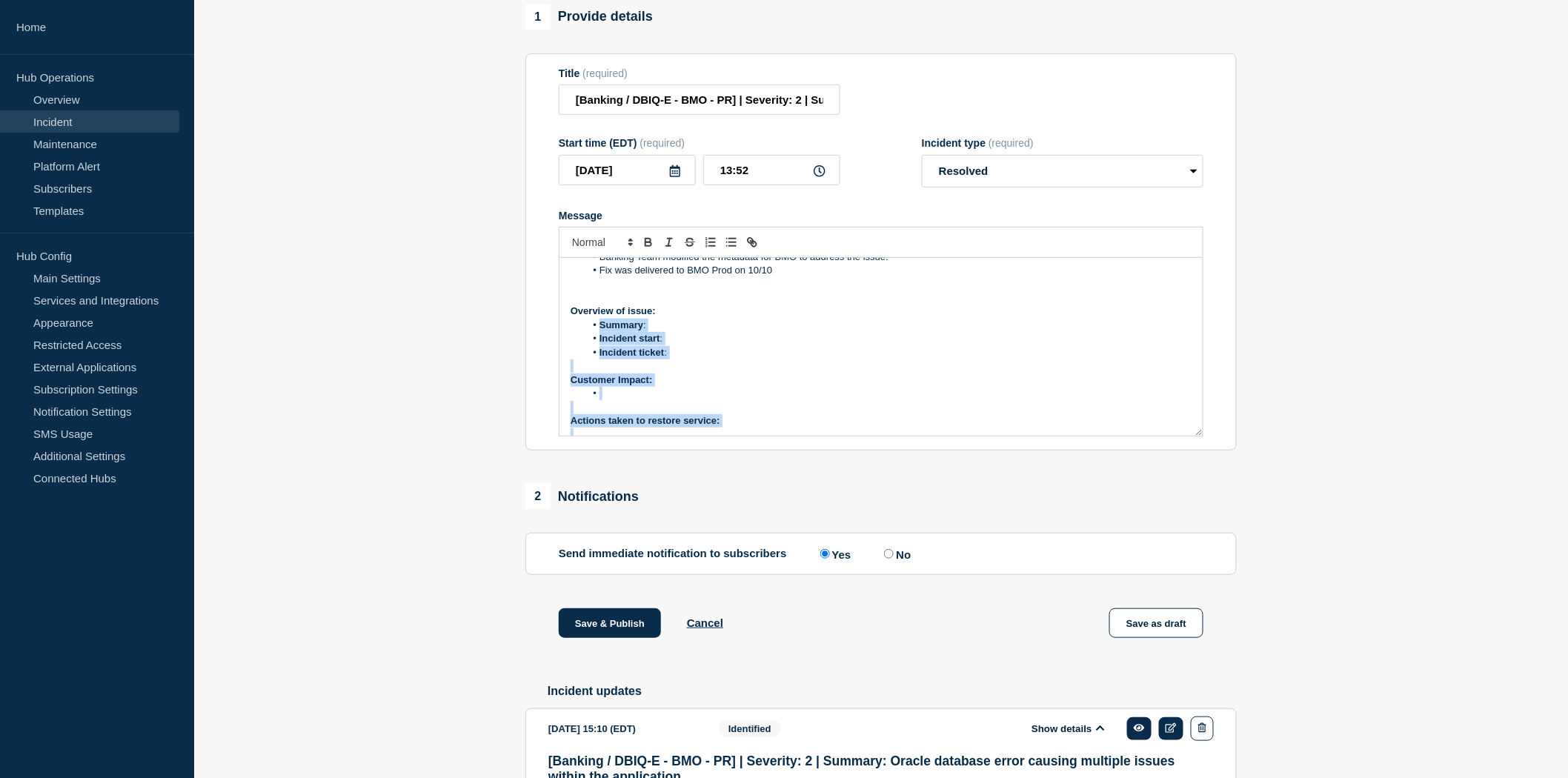
scroll to position [113, 0]
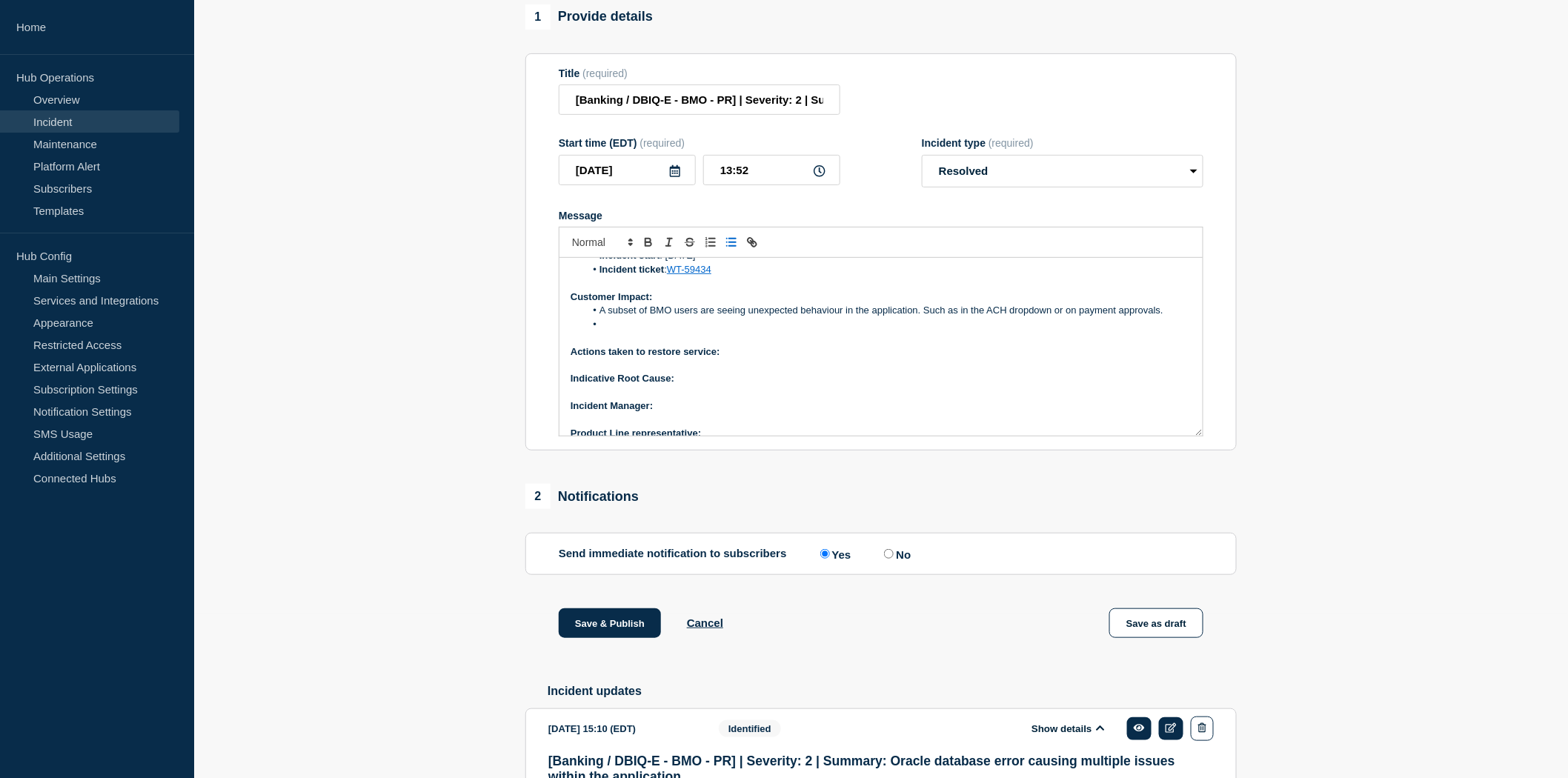
drag, startPoint x: 599, startPoint y: 392, endPoint x: 609, endPoint y: 356, distance: 37.4
click at [609, 356] on div "Current Status: Banking Team modified the metadata for BMO to address the issue…" at bounding box center [882, 347] width 644 height 178
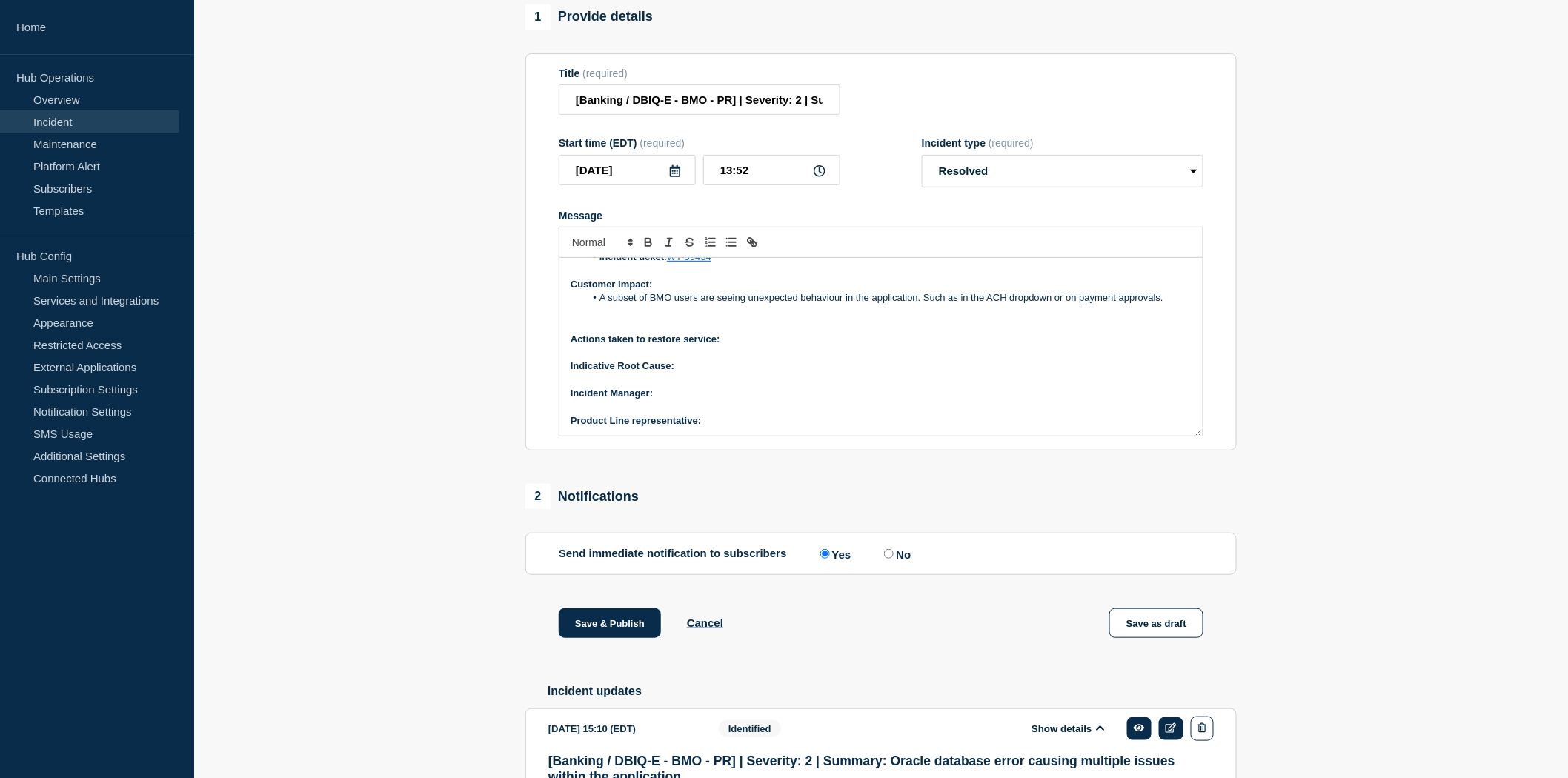
scroll to position [126, 0]
click at [737, 345] on p "Actions taken to restore service:" at bounding box center [881, 338] width 621 height 13
click at [734, 345] on p "Actions taken to restore service:" at bounding box center [881, 338] width 621 height 13
drag, startPoint x: 724, startPoint y: 375, endPoint x: 938, endPoint y: 373, distance: 214.0
click at [938, 345] on p "Actions taken to restore service: Code change was made to address this issue" at bounding box center [881, 338] width 621 height 13
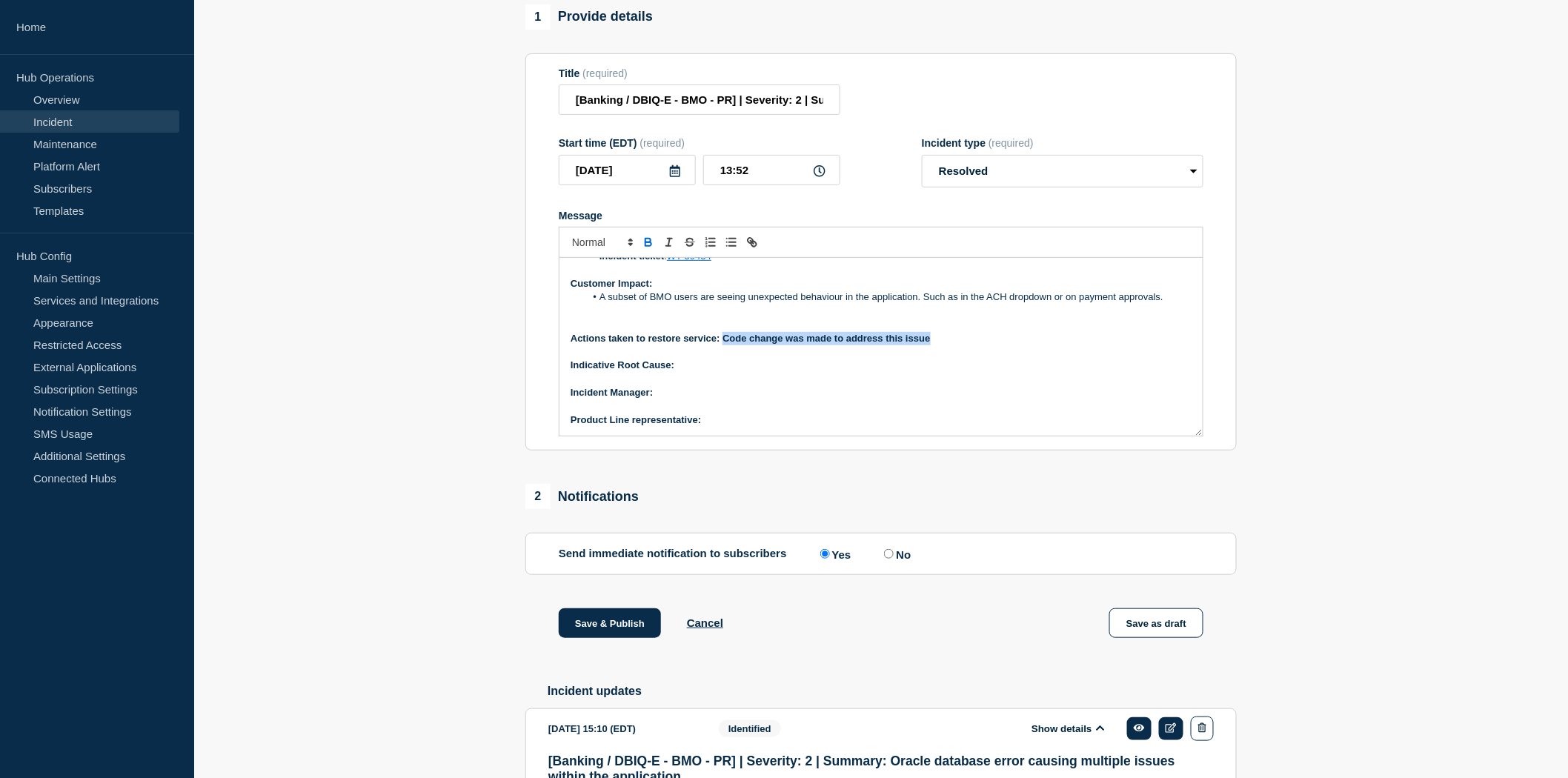
click at [938, 345] on p "Actions taken to restore service: Code change was made to address this issue" at bounding box center [881, 338] width 621 height 13
drag, startPoint x: 938, startPoint y: 374, endPoint x: 724, endPoint y: 381, distance: 214.1
click at [724, 345] on p "Actions taken to restore service: Code change was made to address this issue" at bounding box center [881, 338] width 621 height 13
click at [697, 372] on p "Indicative Root Cause:" at bounding box center [881, 365] width 621 height 13
drag, startPoint x: 711, startPoint y: 403, endPoint x: 679, endPoint y: 408, distance: 32.4
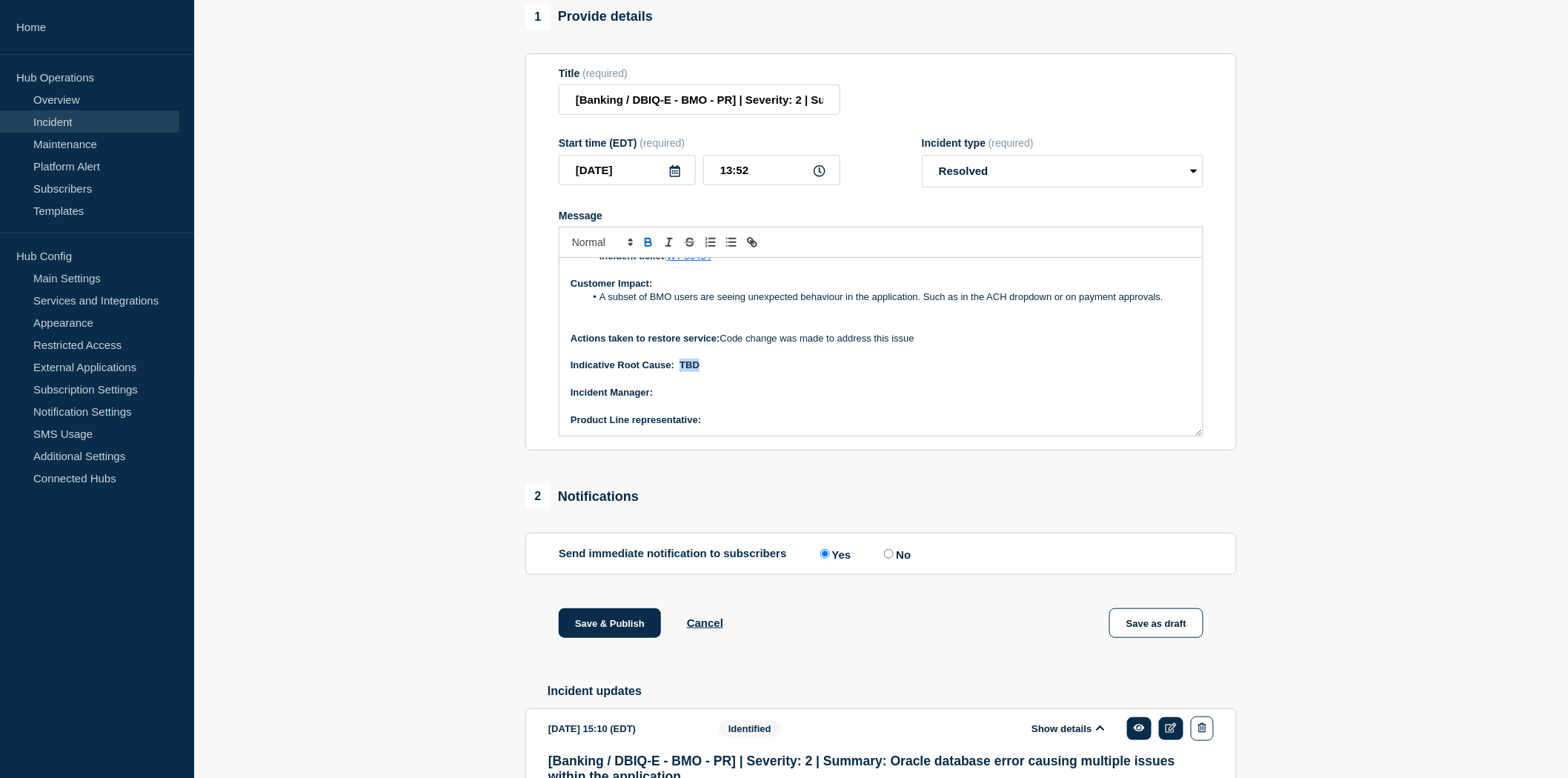
click at [679, 372] on p "Indicative Root Cause: TBD" at bounding box center [881, 365] width 621 height 13
click at [679, 371] on strong "Indicative Root Cause: TBD" at bounding box center [635, 365] width 129 height 11
drag, startPoint x: 703, startPoint y: 403, endPoint x: 682, endPoint y: 402, distance: 21.0
click at [682, 372] on p "Indicative Root Cause: ﻿ TBD" at bounding box center [881, 365] width 621 height 13
click at [682, 386] on p "Message" at bounding box center [881, 379] width 621 height 13
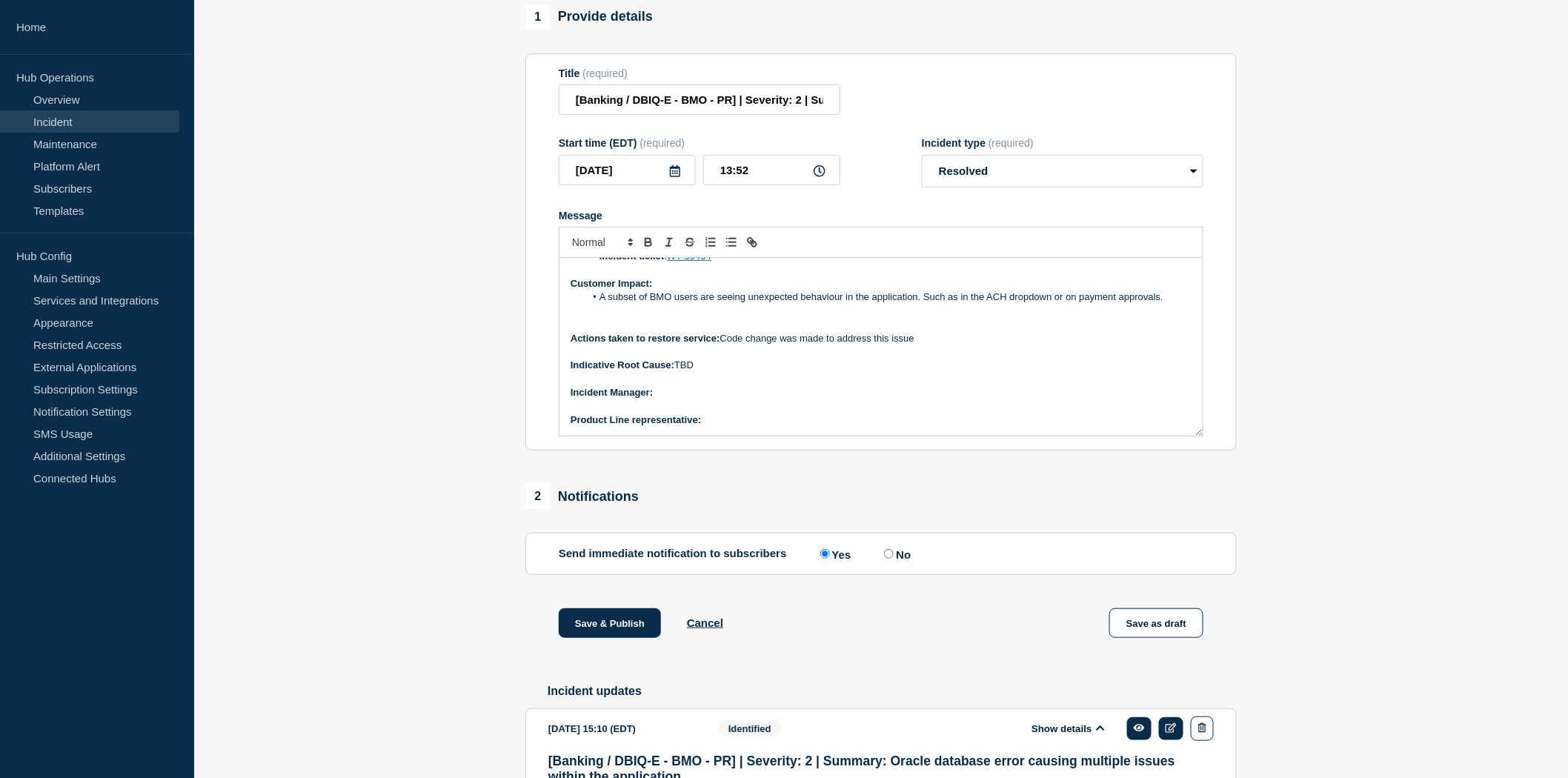
click at [675, 399] on p "﻿Incident Manager:" at bounding box center [881, 392] width 621 height 13
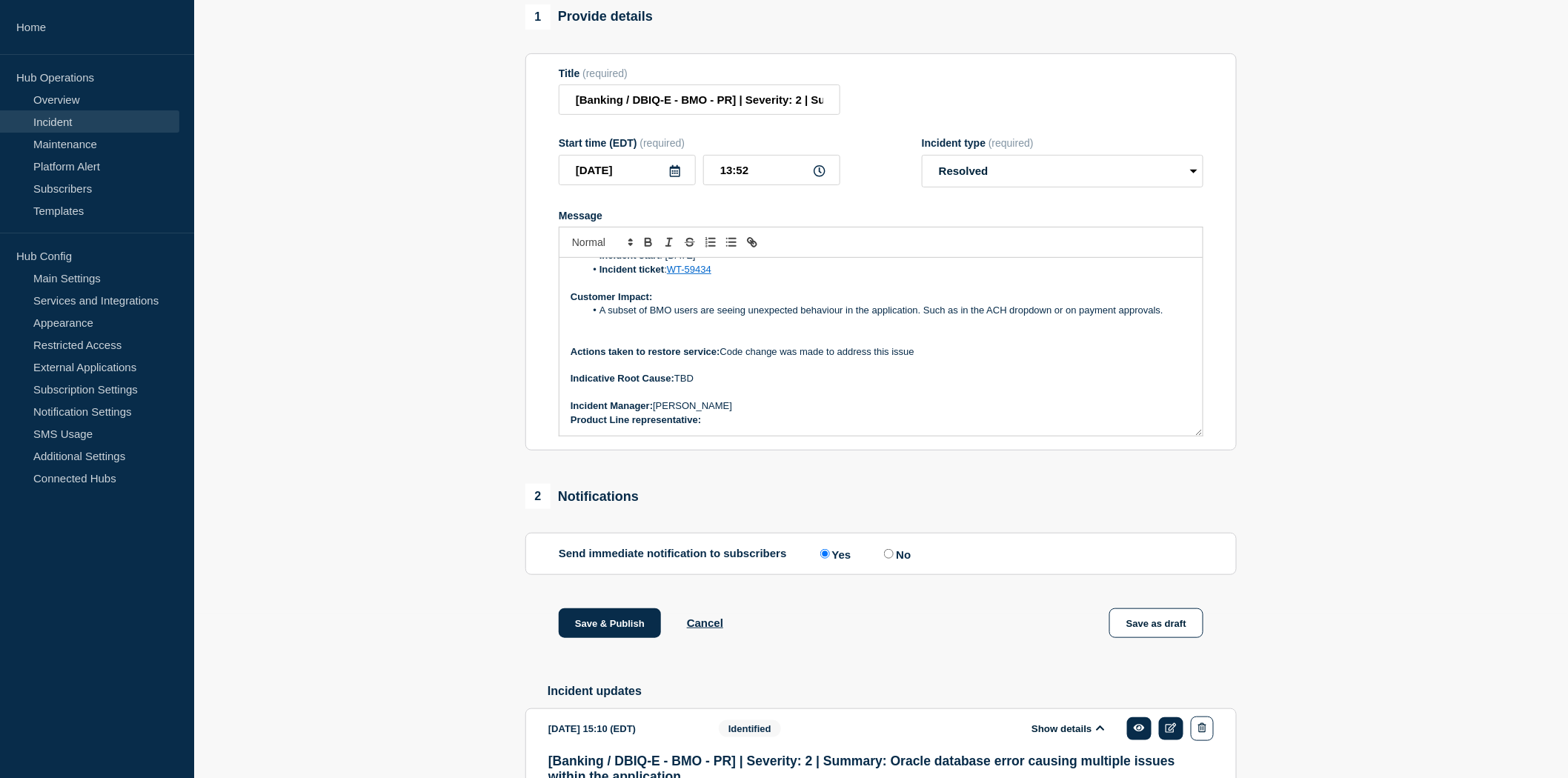
scroll to position [112, 0]
click at [710, 427] on p "Product Line representative:" at bounding box center [881, 420] width 621 height 13
click at [711, 427] on p "Product Line representative:" at bounding box center [881, 420] width 621 height 13
drag, startPoint x: 777, startPoint y: 461, endPoint x: 706, endPoint y: 460, distance: 71.0
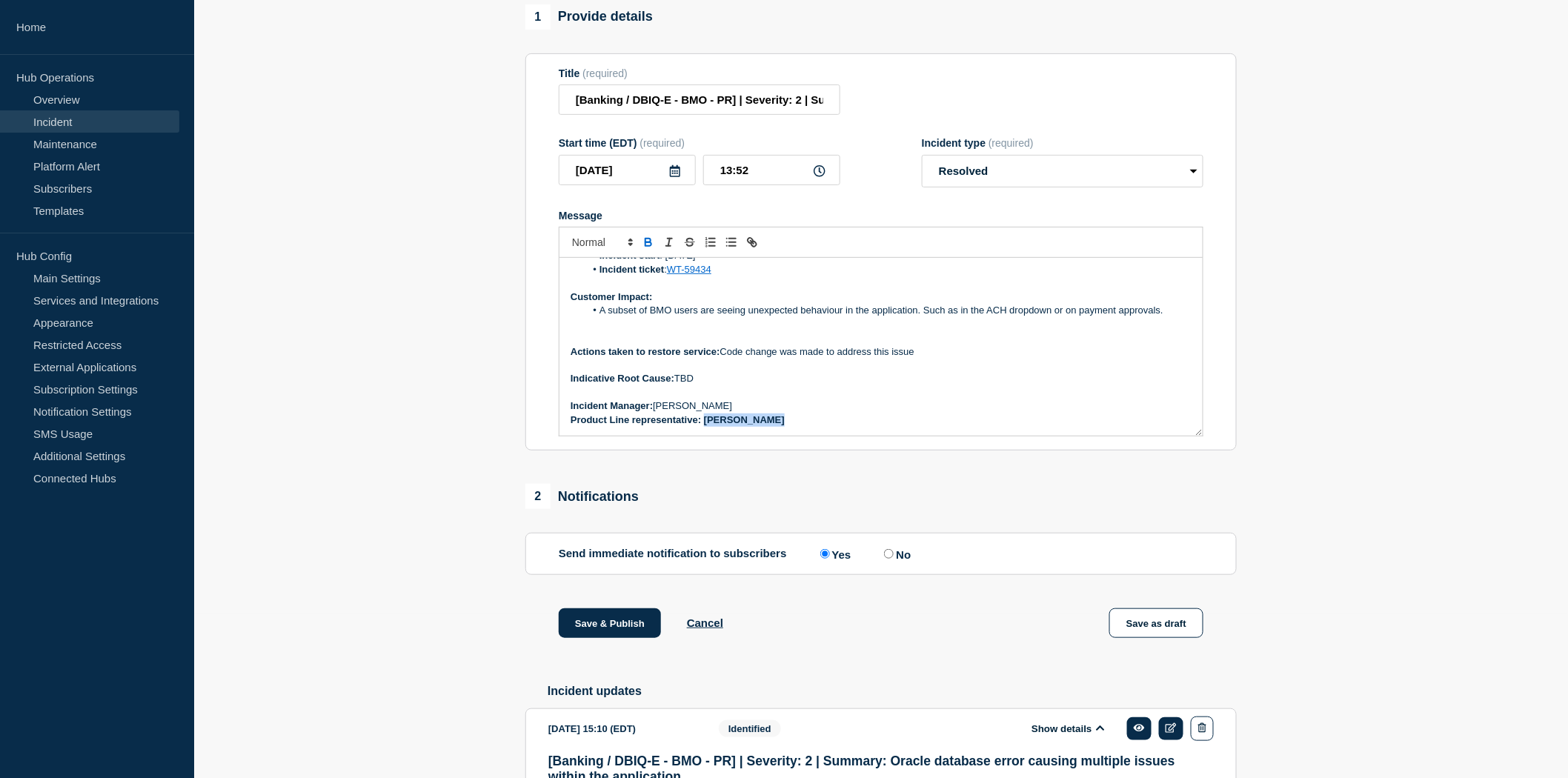
click at [706, 427] on p "Product Line representative: [PERSON_NAME]" at bounding box center [881, 420] width 621 height 13
click at [735, 427] on p "Product Line representative: [PERSON_NAME]" at bounding box center [881, 420] width 621 height 13
click at [608, 638] on button "Save & Publish" at bounding box center [610, 624] width 102 height 29
